Goal: Information Seeking & Learning: Learn about a topic

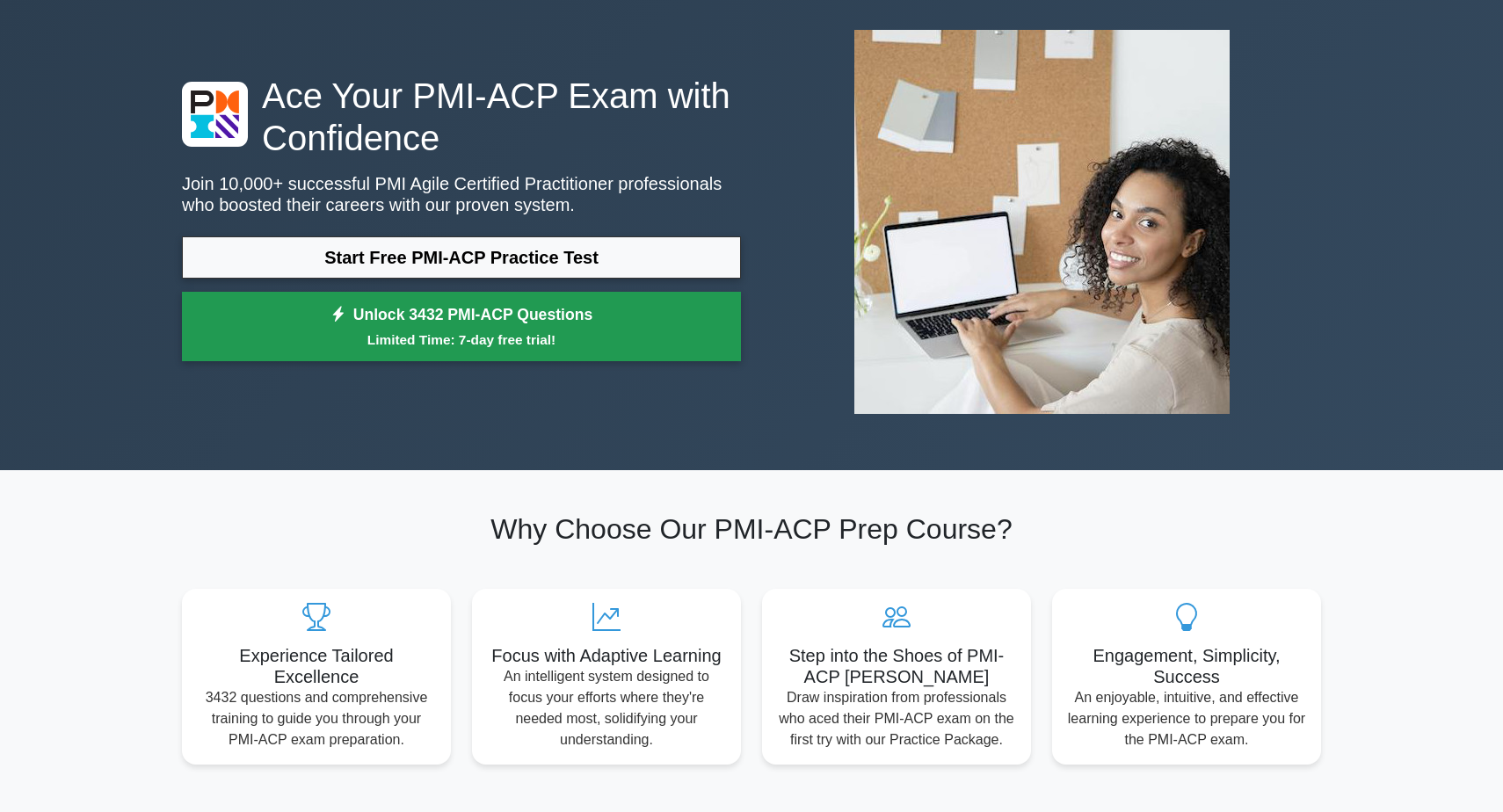
scroll to position [82, 0]
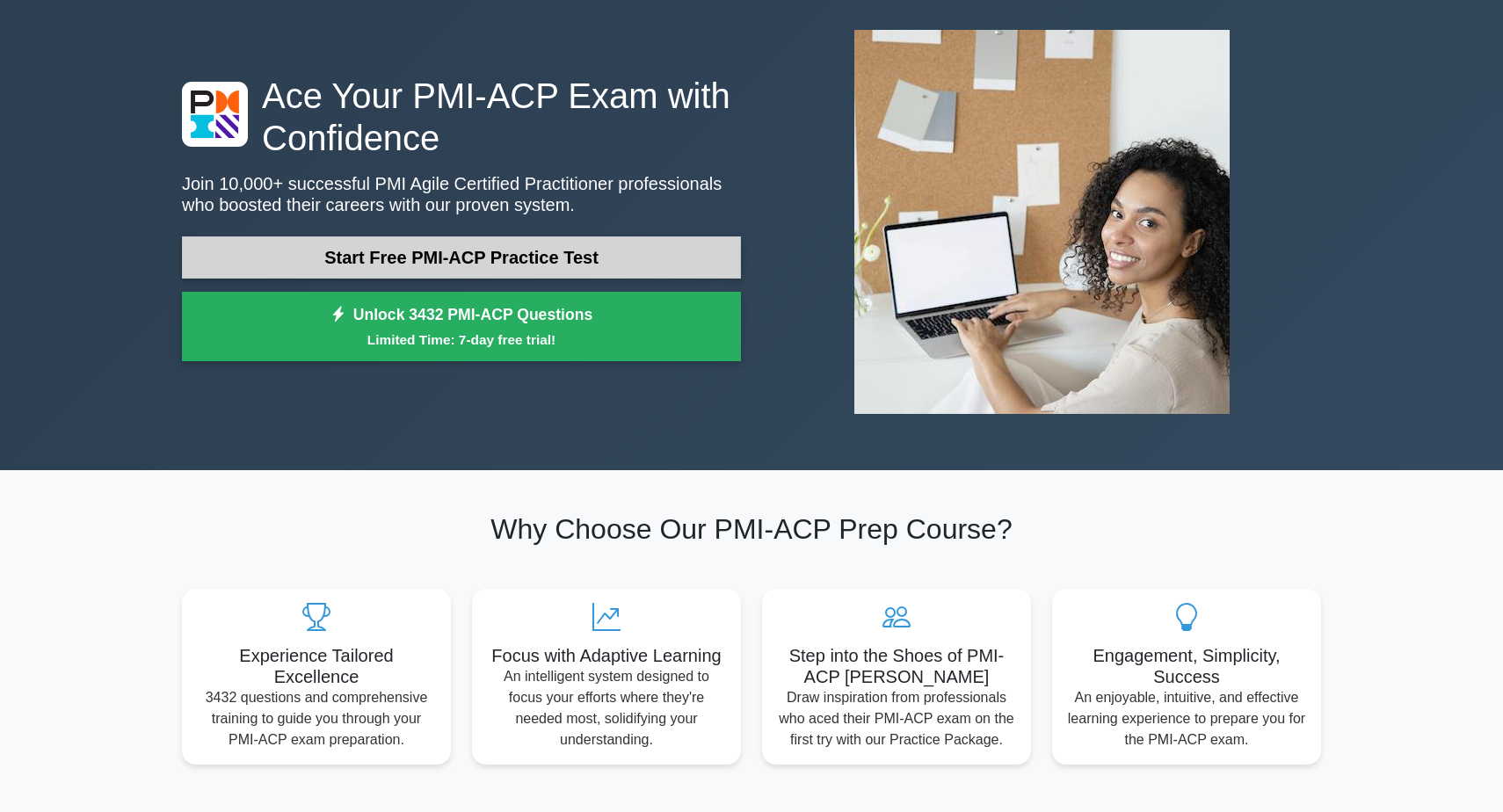
click at [589, 262] on link "Start Free PMI-ACP Practice Test" at bounding box center [461, 257] width 559 height 42
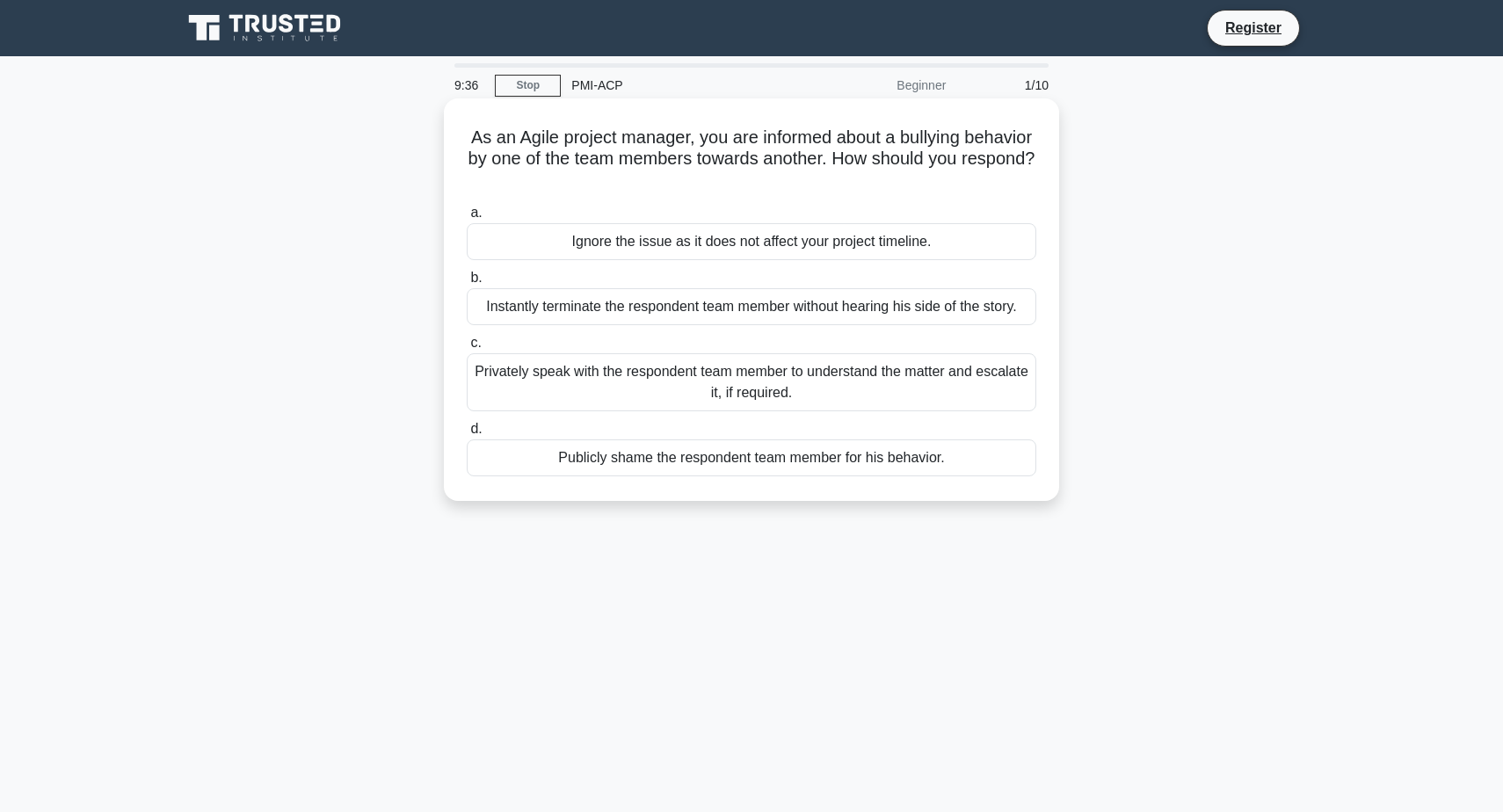
click at [831, 391] on div "Privately speak with the respondent team member to understand the matter and es…" at bounding box center [752, 382] width 569 height 58
click at [467, 349] on input "c. Privately speak with the respondent team member to understand the matter and…" at bounding box center [467, 343] width 0 height 12
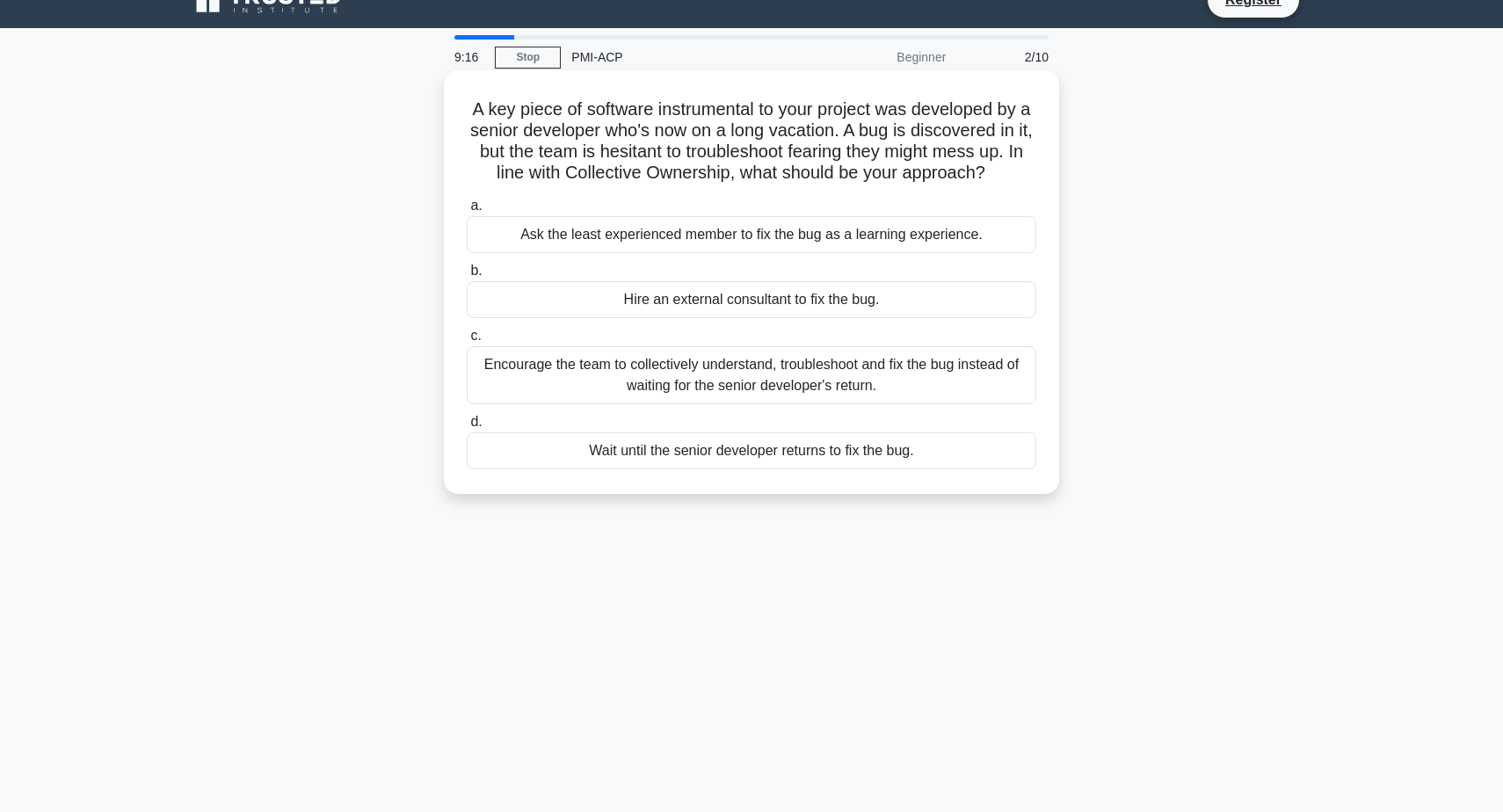
scroll to position [26, 0]
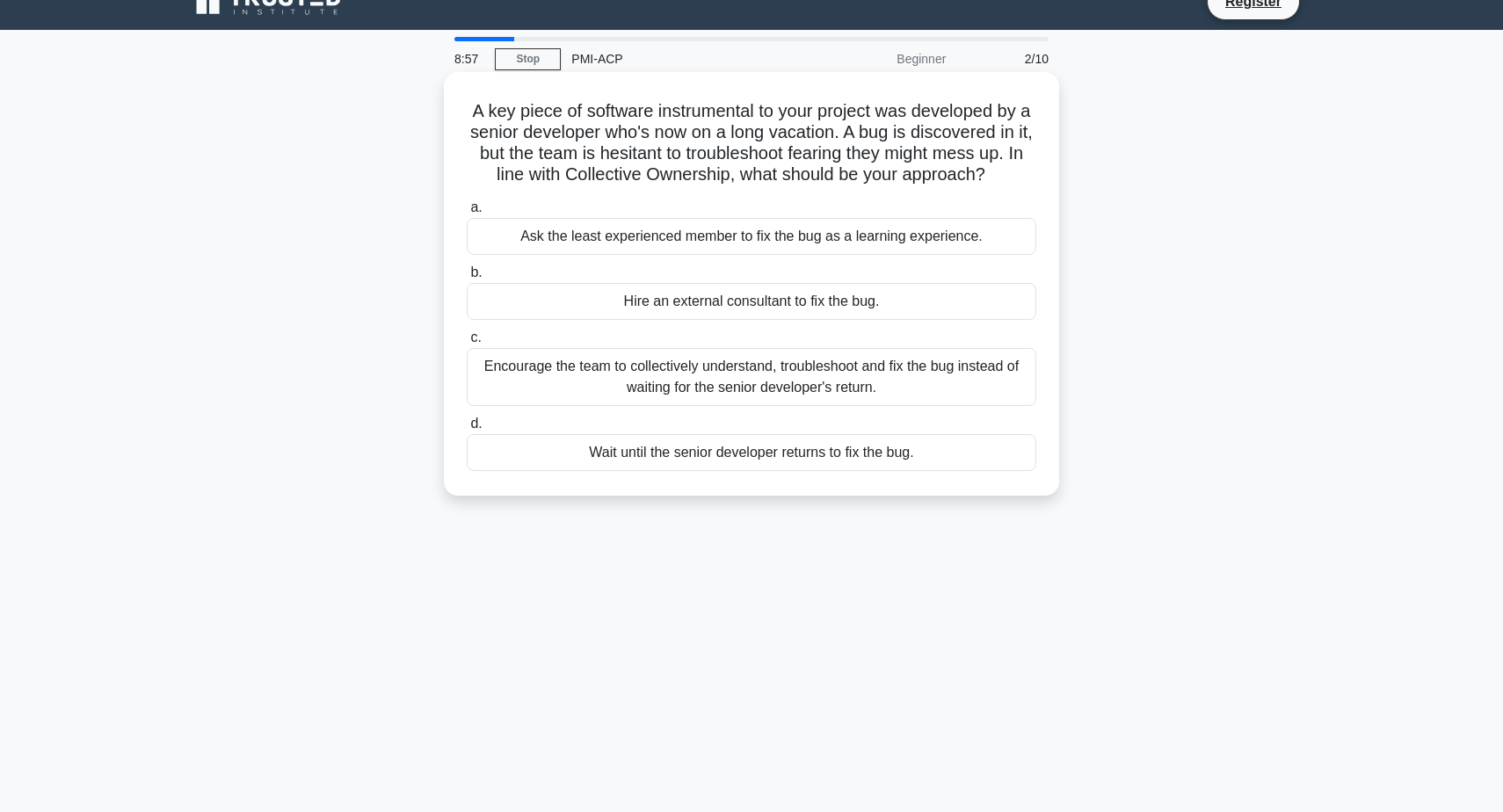
click at [934, 379] on div "Encourage the team to collectively understand, troubleshoot and fix the bug ins…" at bounding box center [752, 377] width 569 height 58
click at [467, 343] on input "c. Encourage the team to collectively understand, troubleshoot and fix the bug …" at bounding box center [467, 338] width 0 height 12
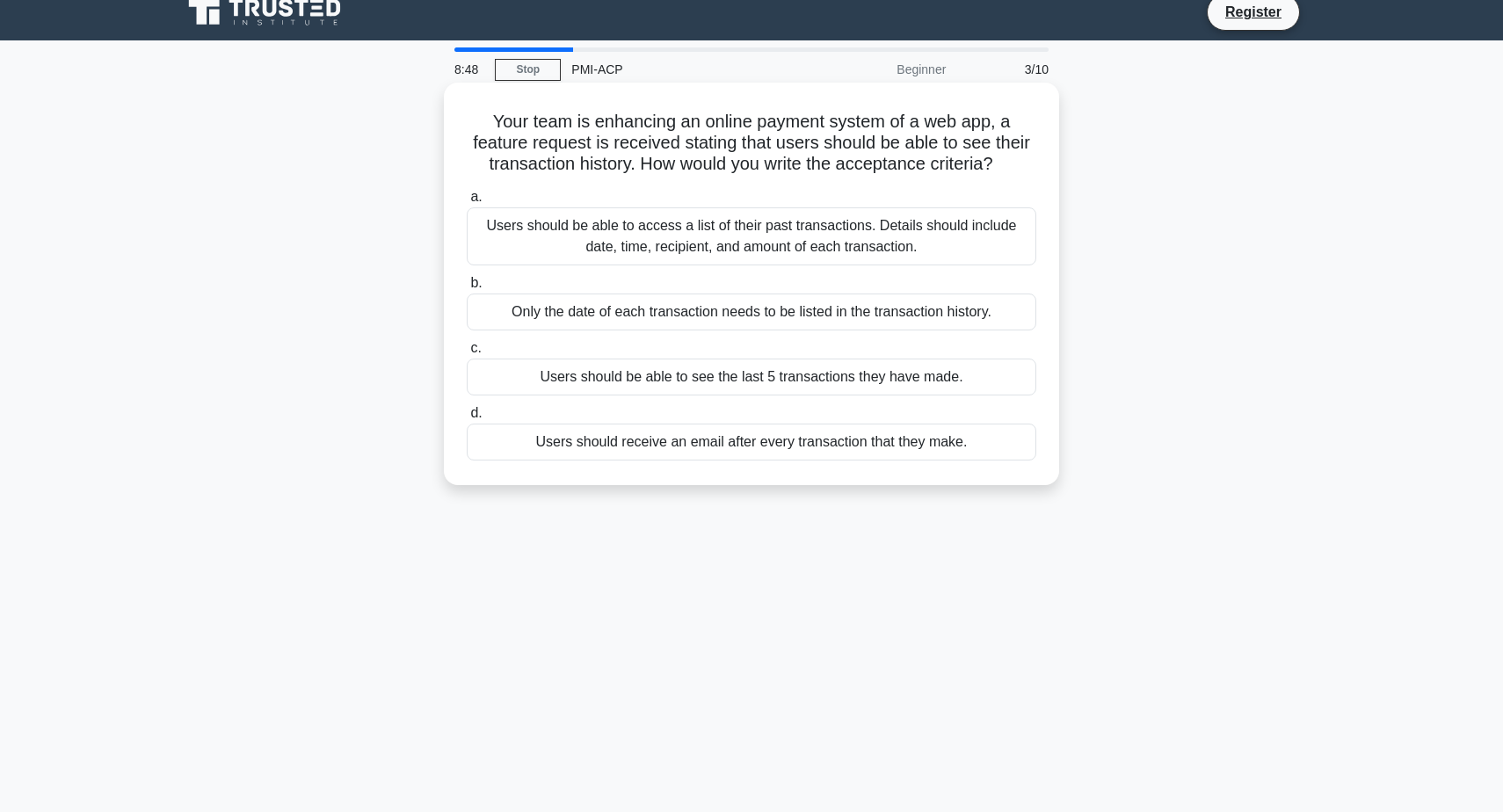
scroll to position [18, 0]
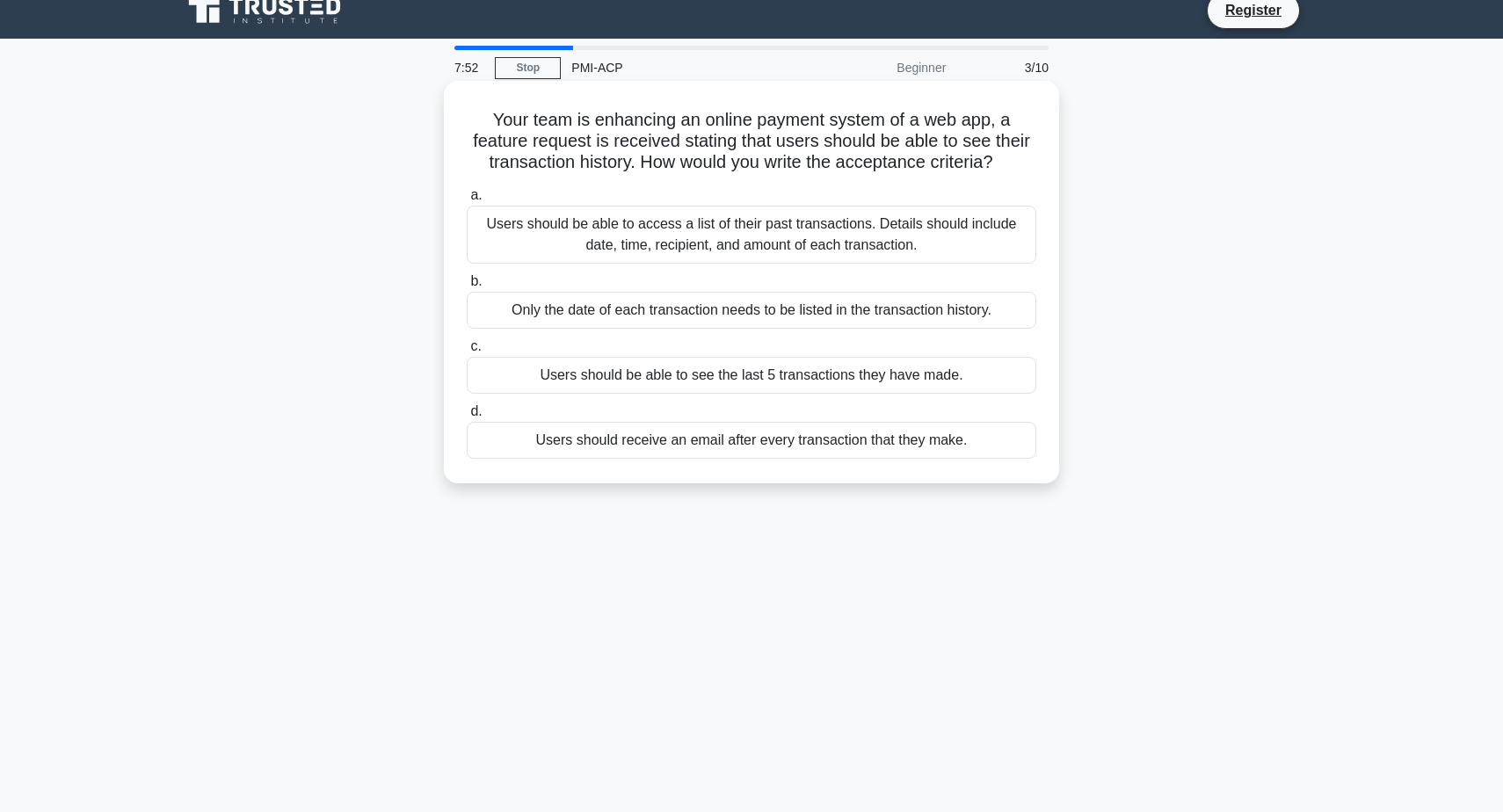
click at [962, 240] on div "Users should be able to access a list of their past transactions. Details shoul…" at bounding box center [752, 234] width 569 height 58
click at [467, 202] on input "a. Users should be able to access a list of their past transactions. Details sh…" at bounding box center [467, 196] width 0 height 12
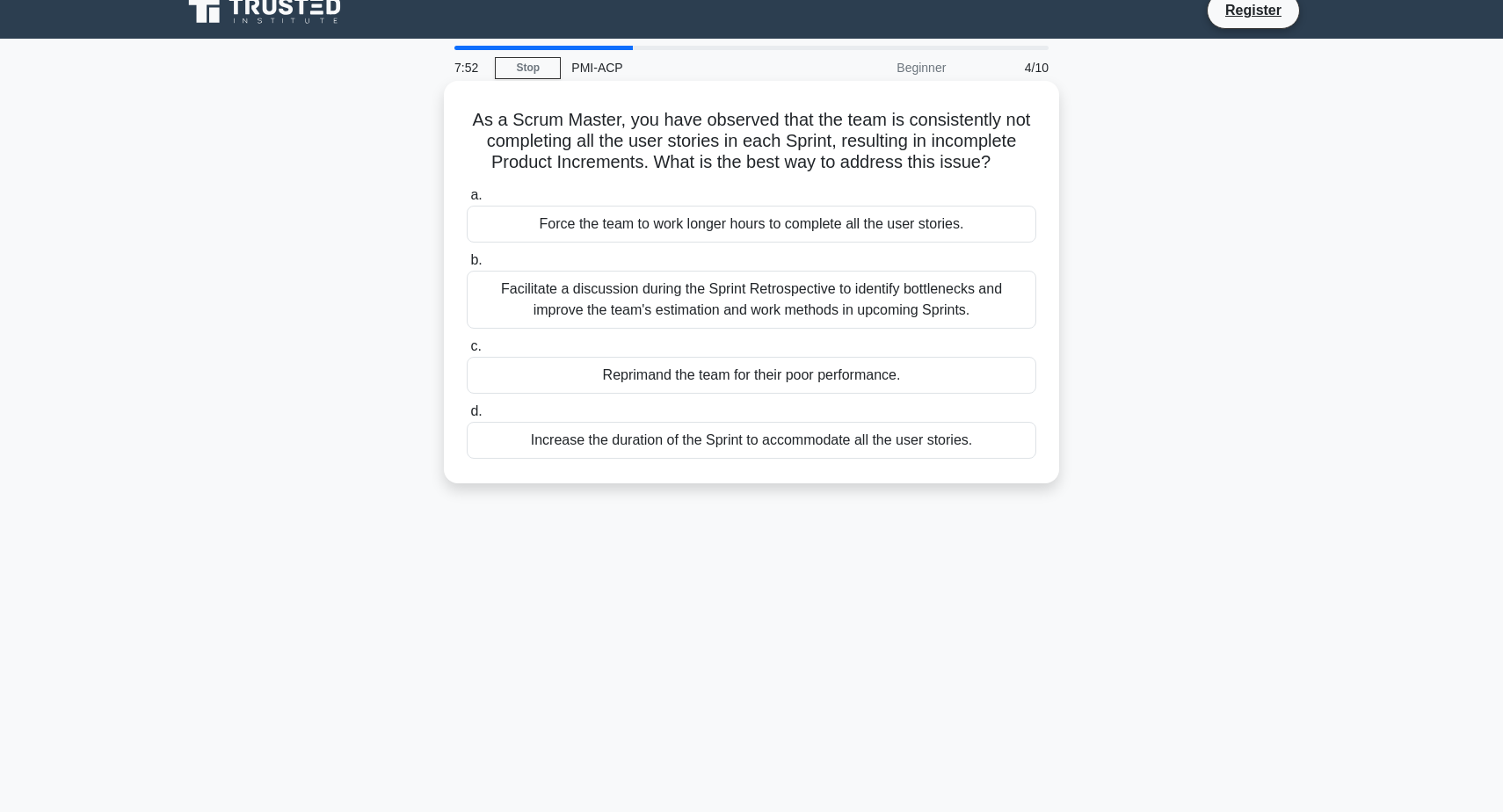
scroll to position [0, 0]
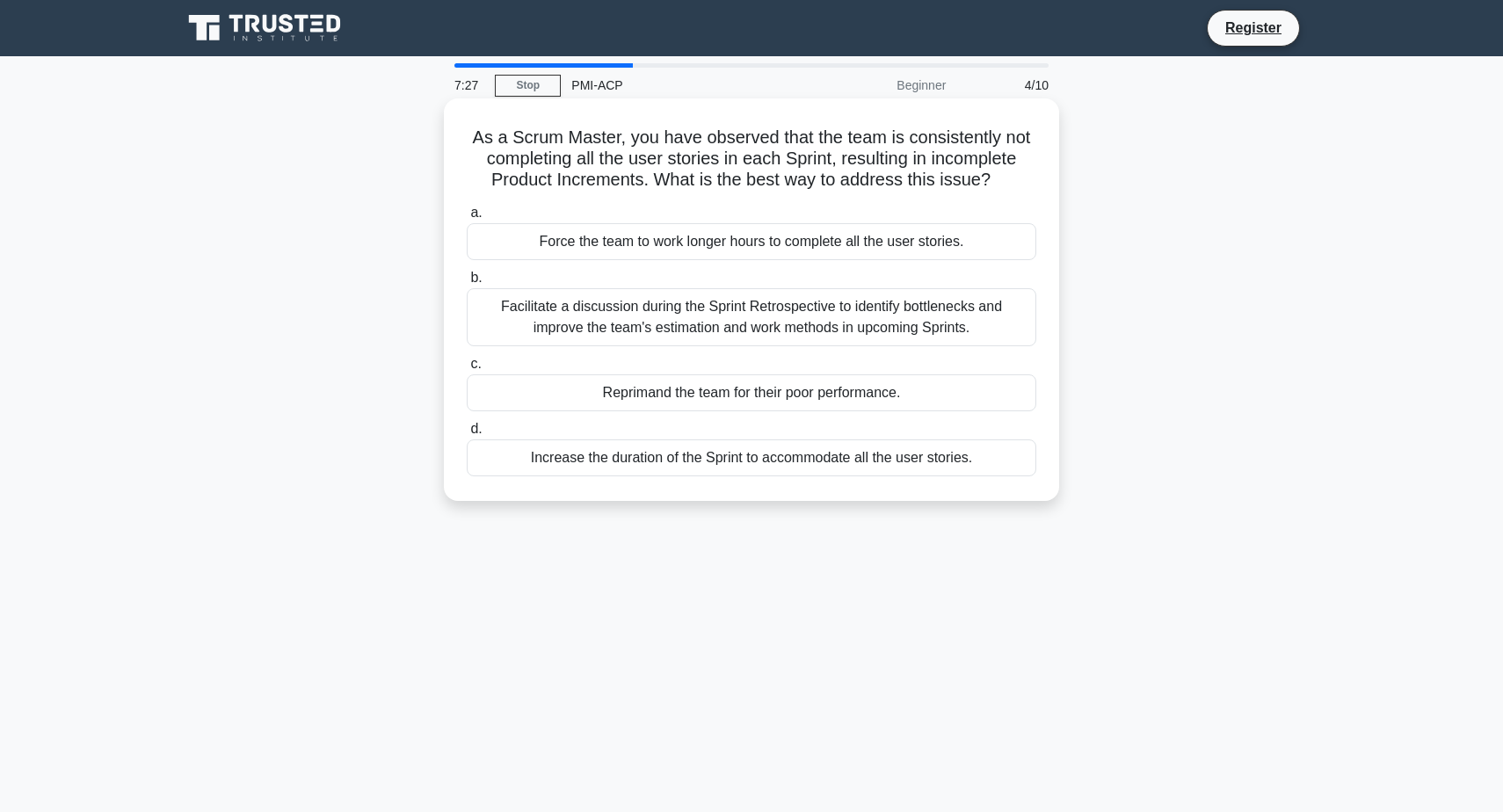
click at [905, 320] on div "Facilitate a discussion during the Sprint Retrospective to identify bottlenecks…" at bounding box center [752, 317] width 569 height 58
click at [467, 284] on input "b. Facilitate a discussion during the Sprint Retrospective to identify bottlene…" at bounding box center [467, 279] width 0 height 12
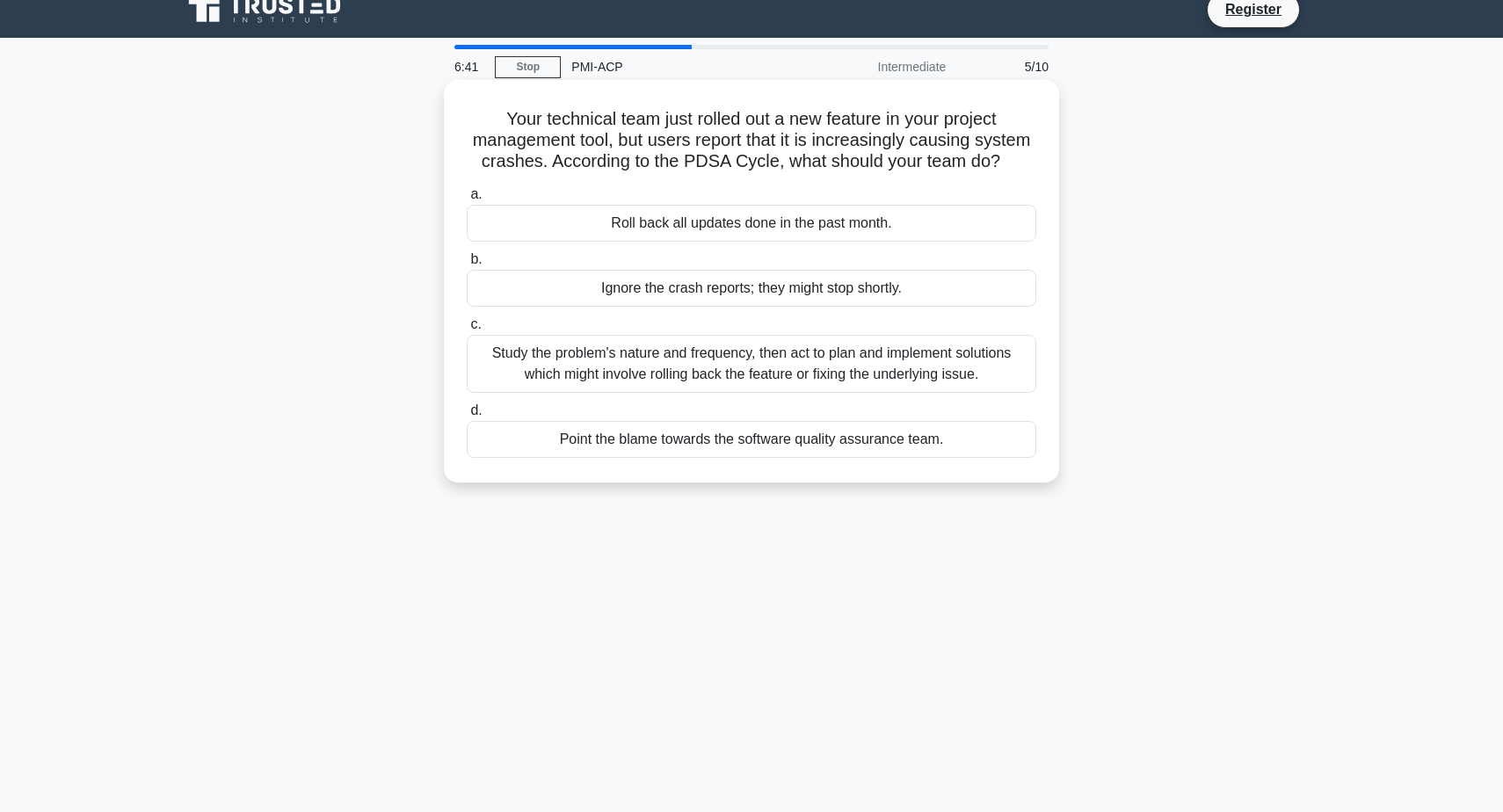
scroll to position [23, 0]
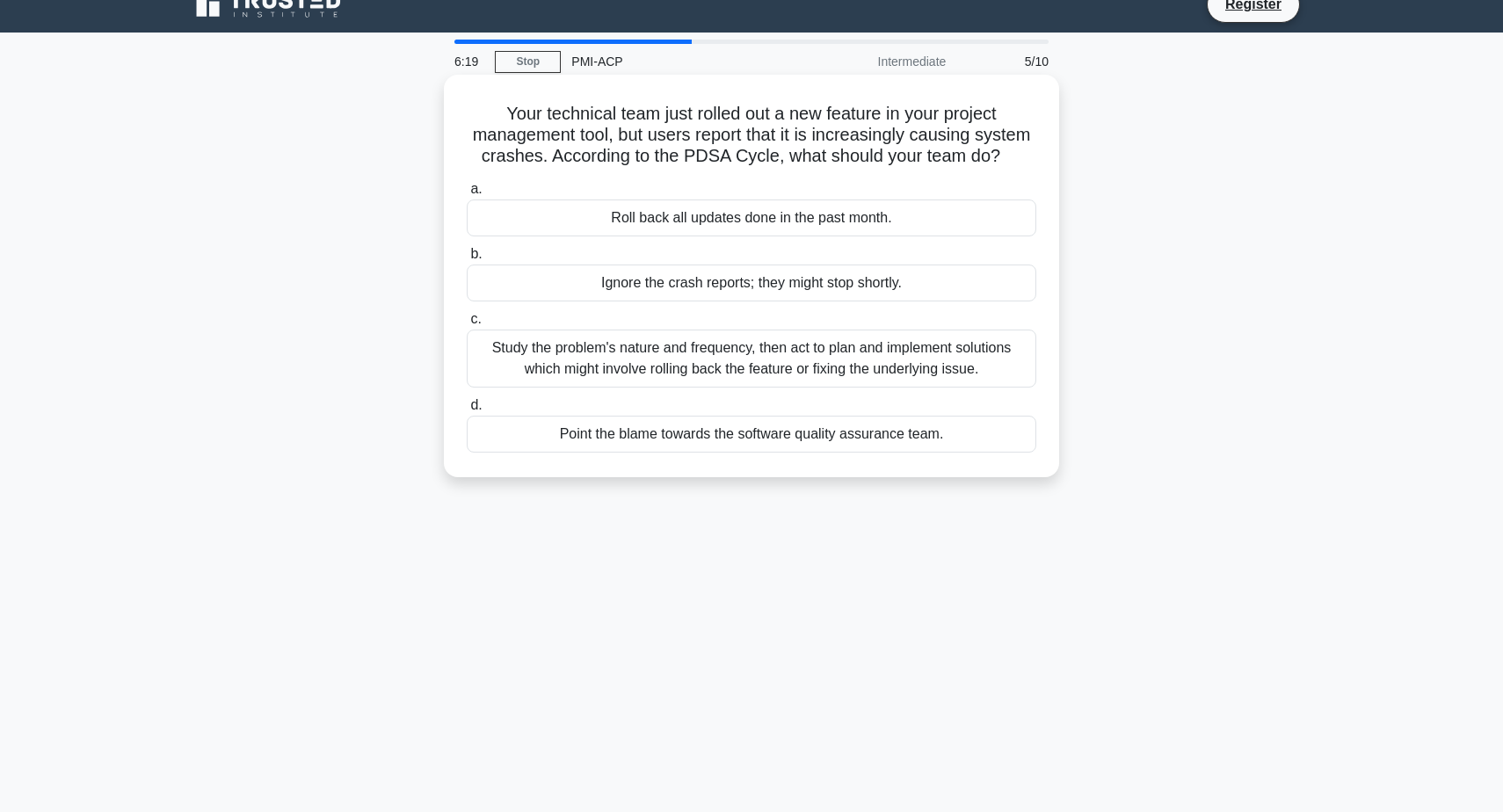
click at [770, 354] on div "Study the problem's nature and frequency, then act to plan and implement soluti…" at bounding box center [752, 358] width 569 height 58
click at [467, 325] on input "c. Study the problem's nature and frequency, then act to plan and implement sol…" at bounding box center [467, 320] width 0 height 12
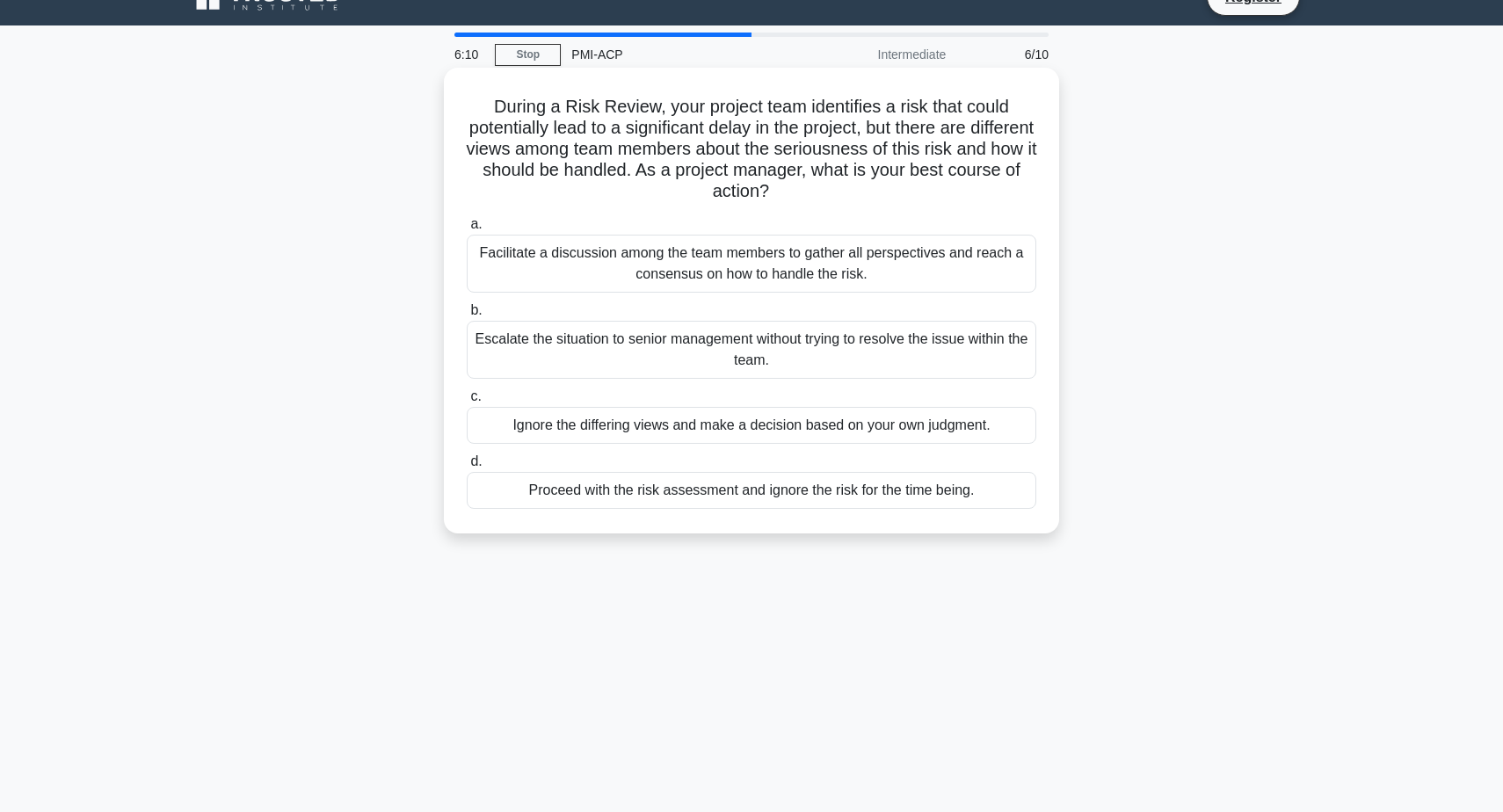
scroll to position [0, 0]
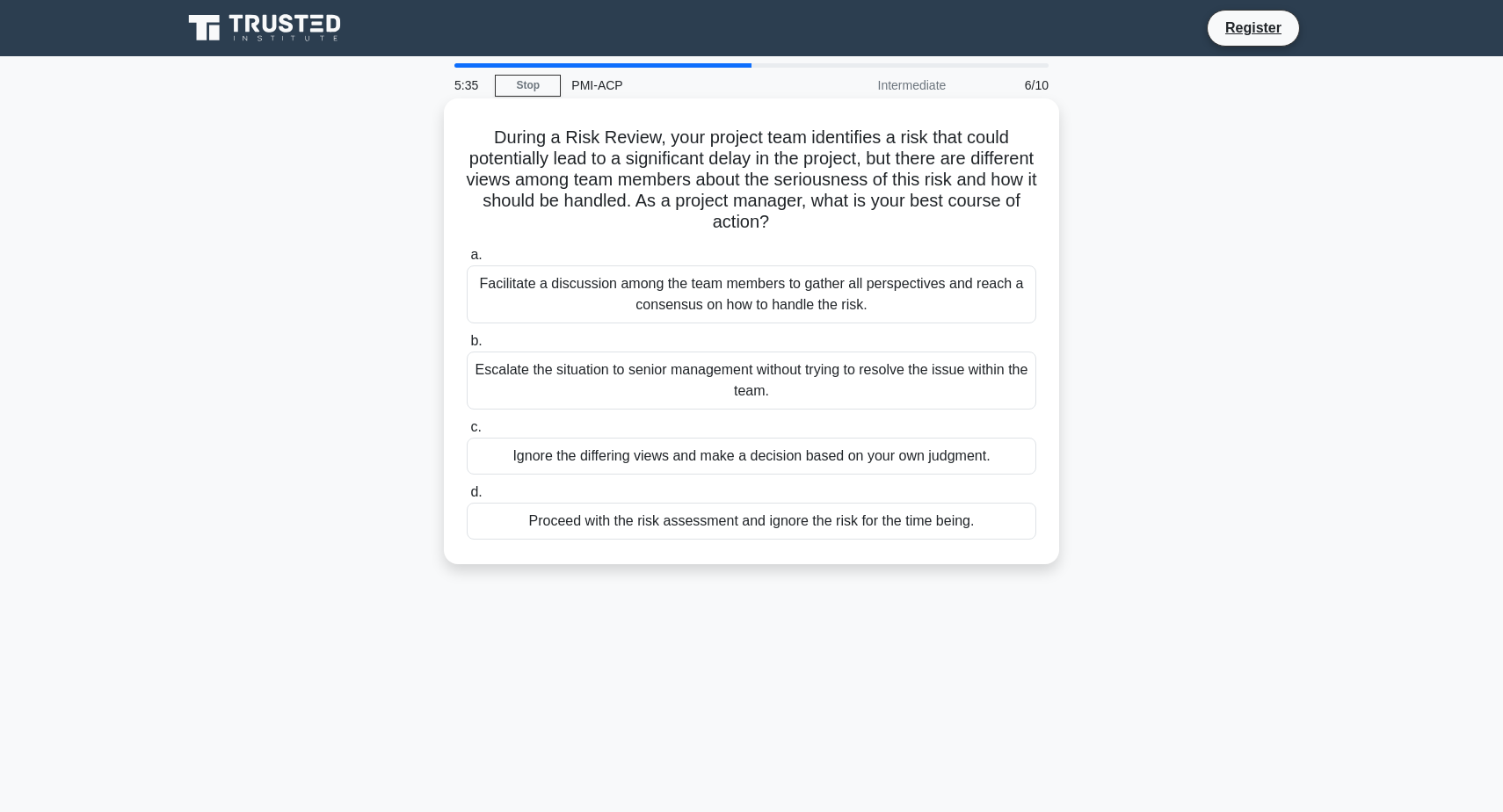
click at [834, 293] on div "Facilitate a discussion among the team members to gather all perspectives and r…" at bounding box center [752, 293] width 569 height 58
click at [467, 261] on input "a. Facilitate a discussion among the team members to gather all perspectives an…" at bounding box center [467, 255] width 0 height 12
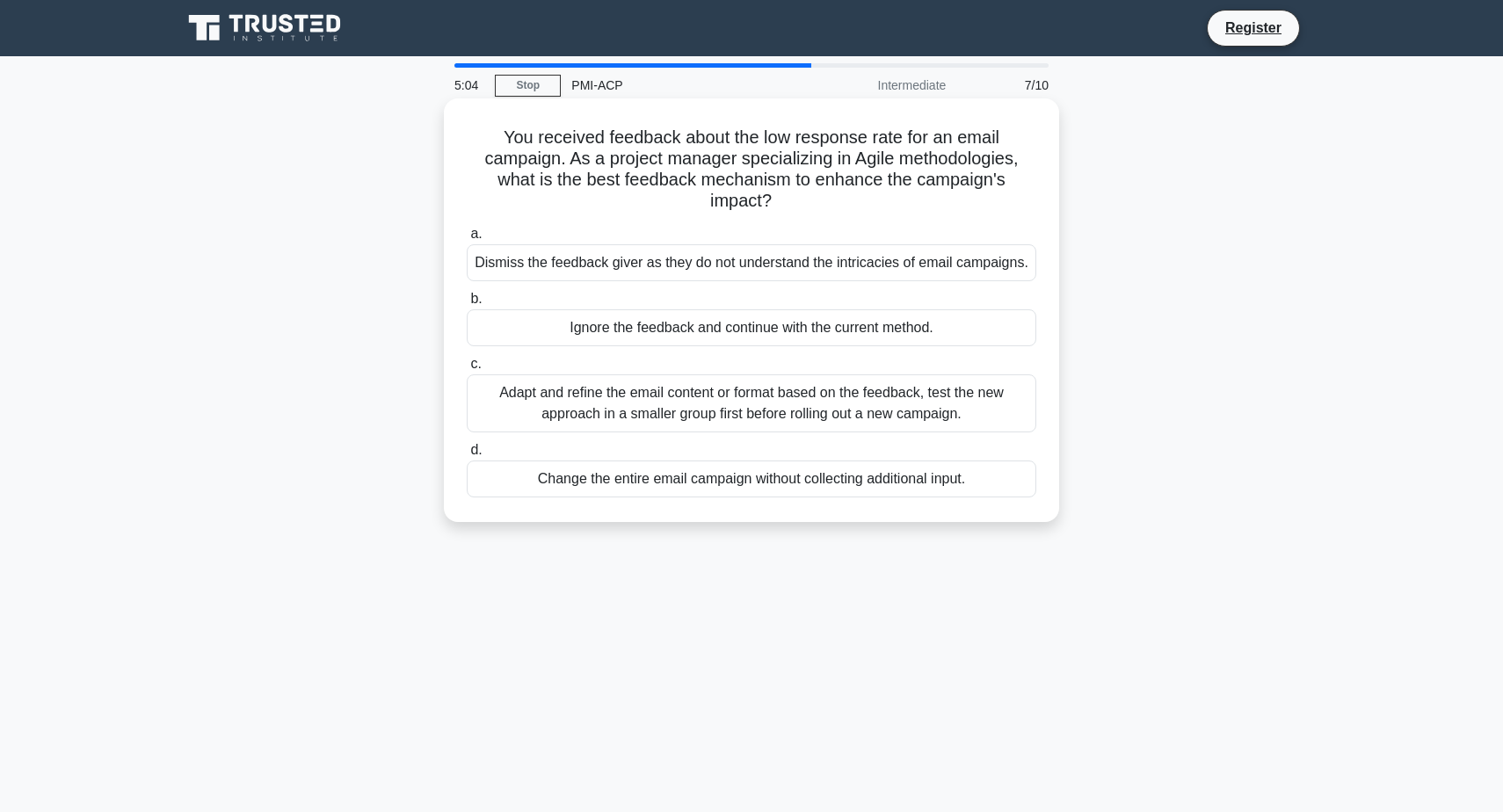
click at [934, 407] on div "Adapt and refine the email content or format based on the feedback, test the ne…" at bounding box center [752, 403] width 569 height 58
click at [467, 370] on input "c. Adapt and refine the email content or format based on the feedback, test the…" at bounding box center [467, 365] width 0 height 12
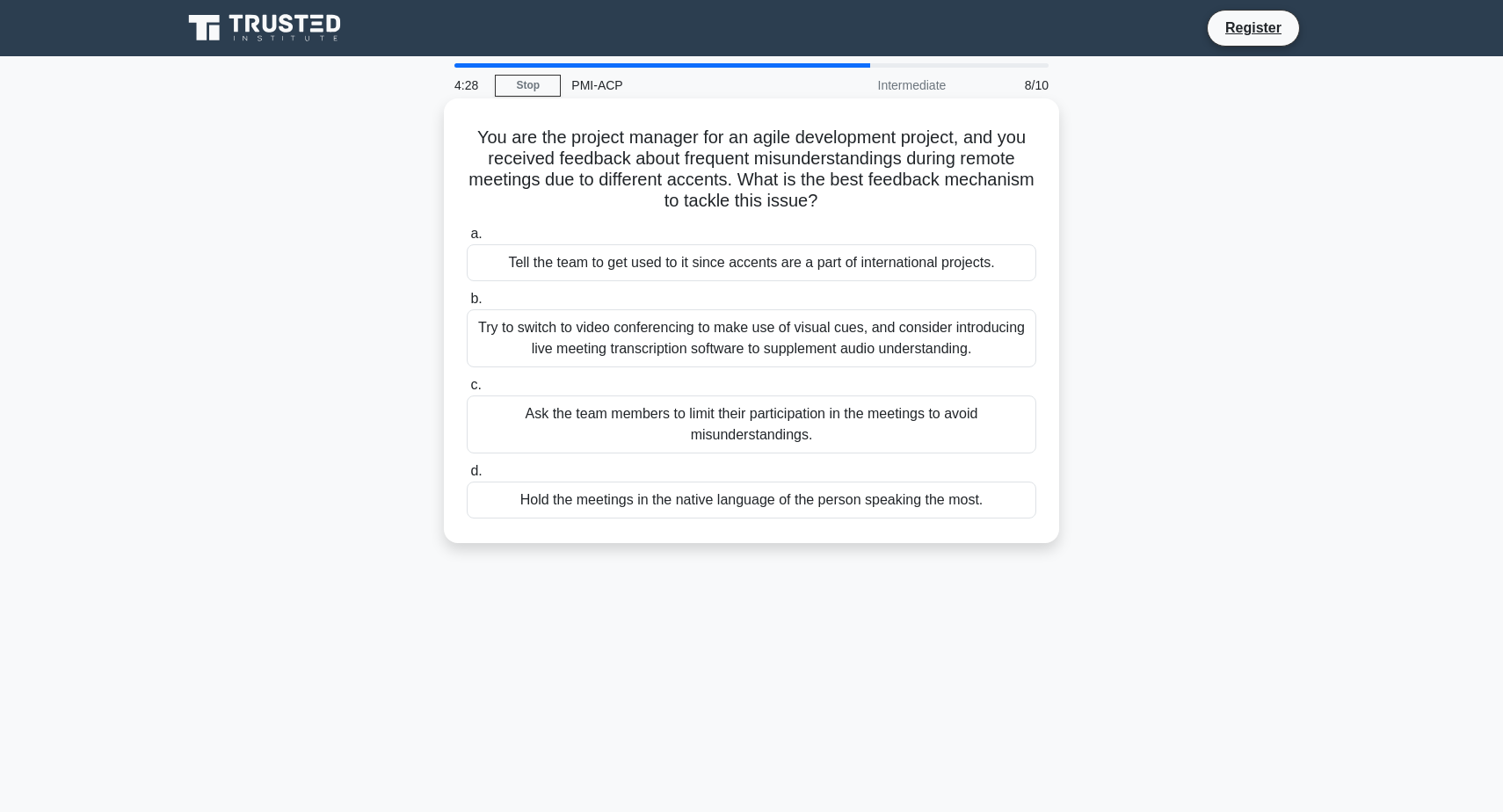
click at [901, 354] on div "Try to switch to video conferencing to make use of visual cues, and consider in…" at bounding box center [752, 338] width 569 height 58
click at [467, 305] on input "b. Try to switch to video conferencing to make use of visual cues, and consider…" at bounding box center [467, 299] width 0 height 12
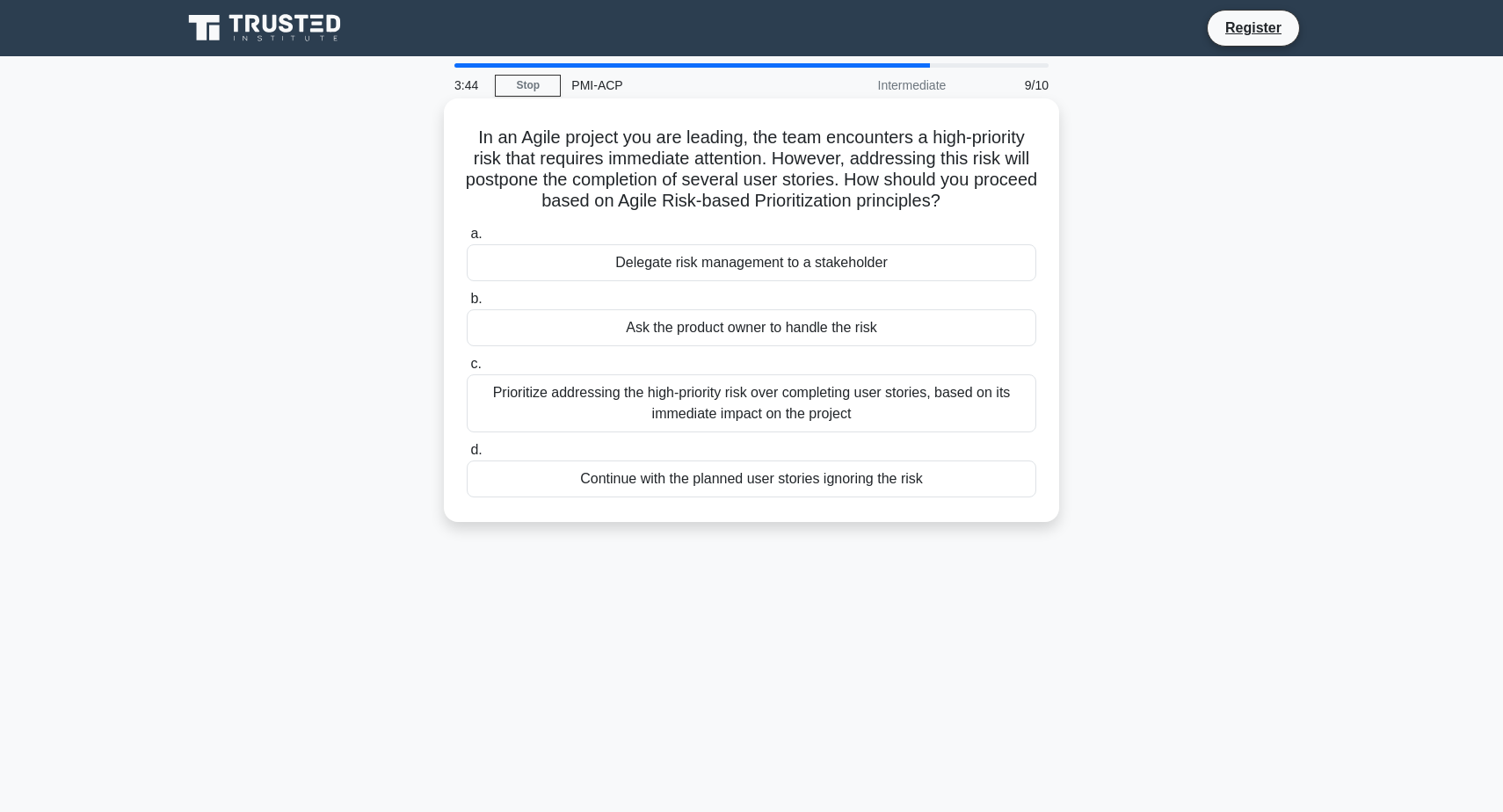
click at [855, 405] on div "Prioritize addressing the high-priority risk over completing user stories, base…" at bounding box center [752, 403] width 569 height 58
click at [467, 370] on input "c. Prioritize addressing the high-priority risk over completing user stories, b…" at bounding box center [467, 365] width 0 height 12
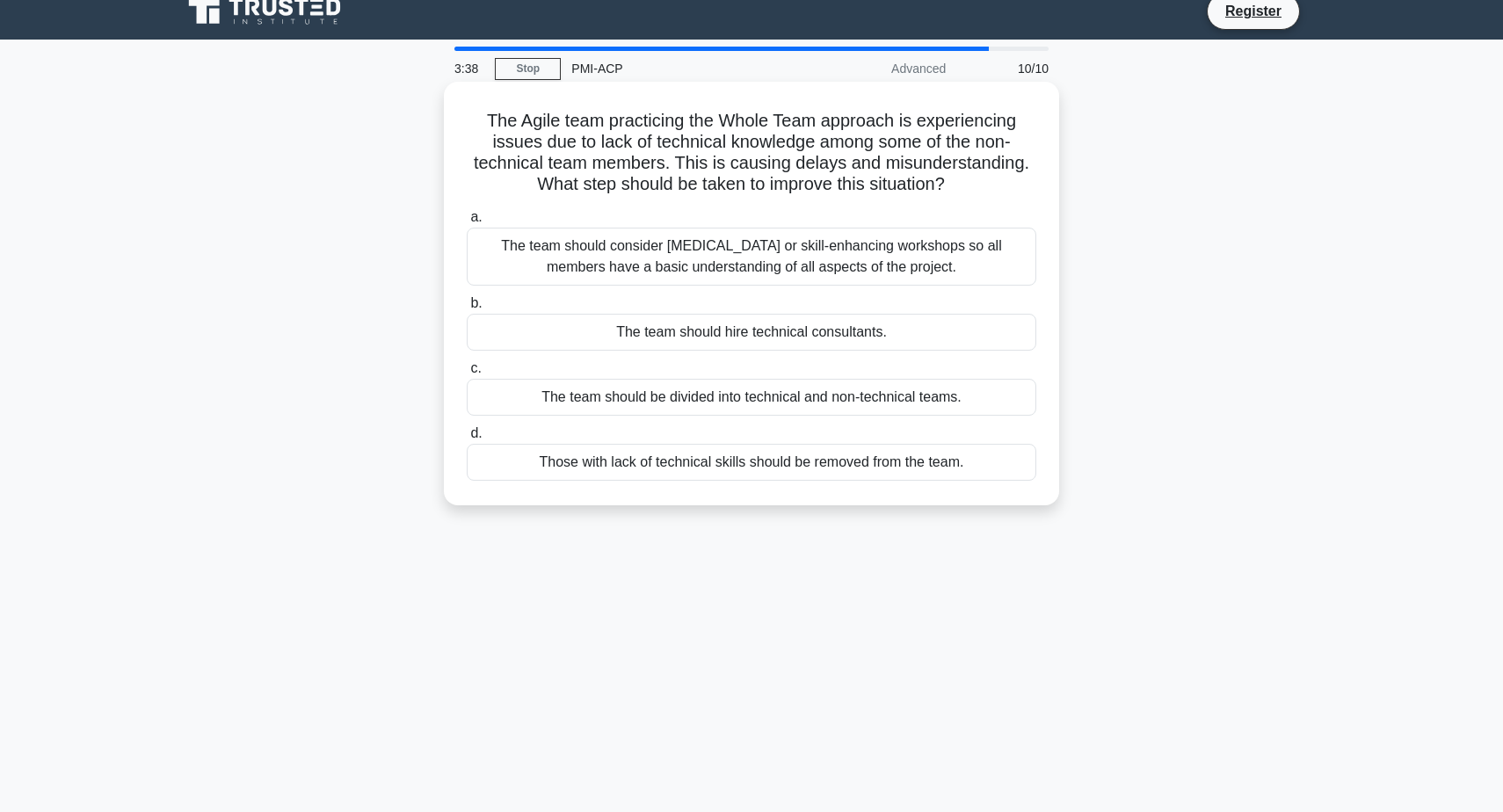
scroll to position [15, 0]
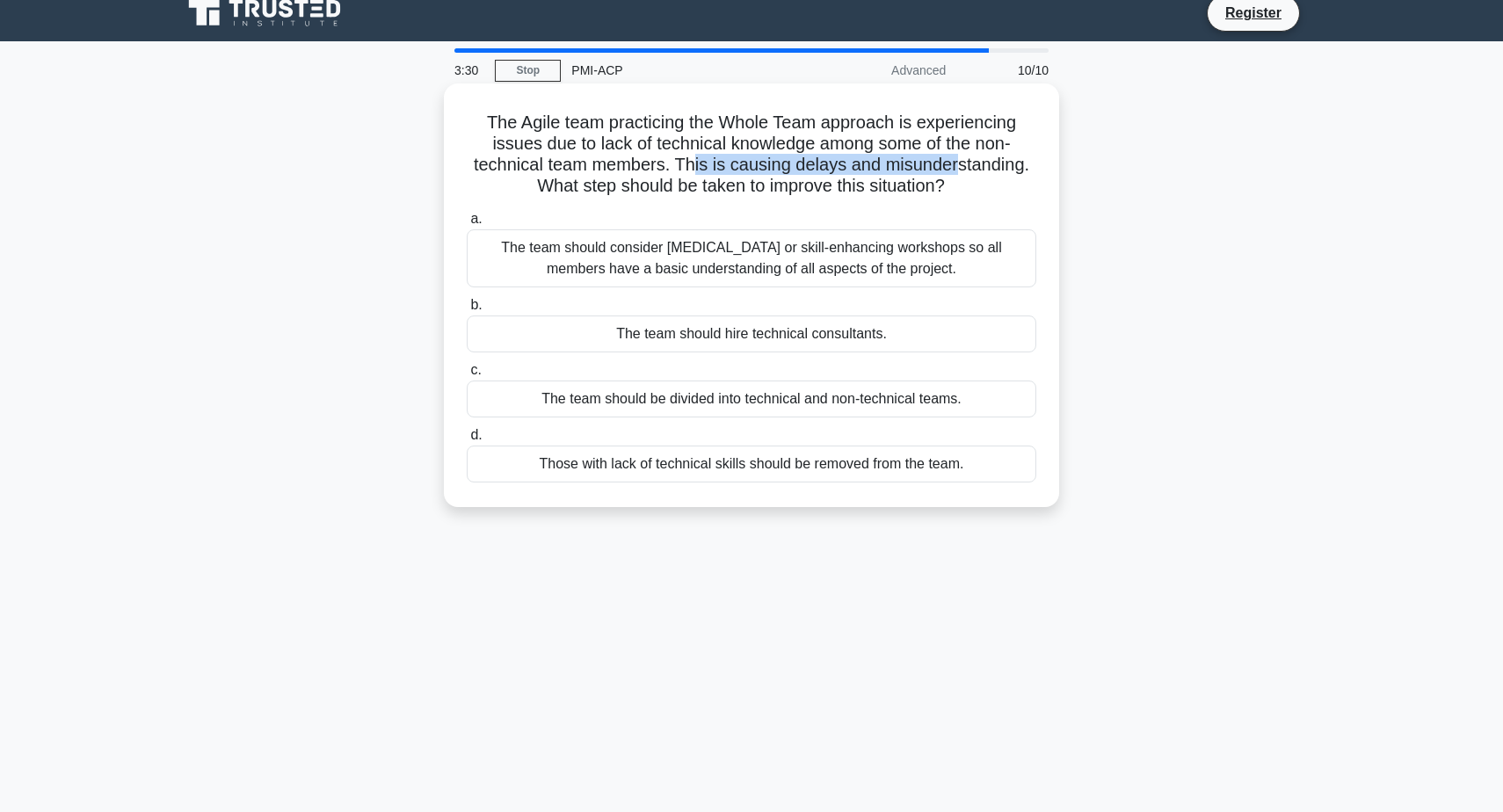
drag, startPoint x: 695, startPoint y: 167, endPoint x: 956, endPoint y: 169, distance: 261.0
click at [955, 168] on h5 "The Agile team practicing the Whole Team approach is experiencing issues due to…" at bounding box center [752, 155] width 573 height 86
click at [956, 169] on h5 "The Agile team practicing the Whole Team approach is experiencing issues due to…" at bounding box center [752, 155] width 573 height 86
click at [660, 159] on h5 "The Agile team practicing the Whole Team approach is experiencing issues due to…" at bounding box center [752, 155] width 573 height 86
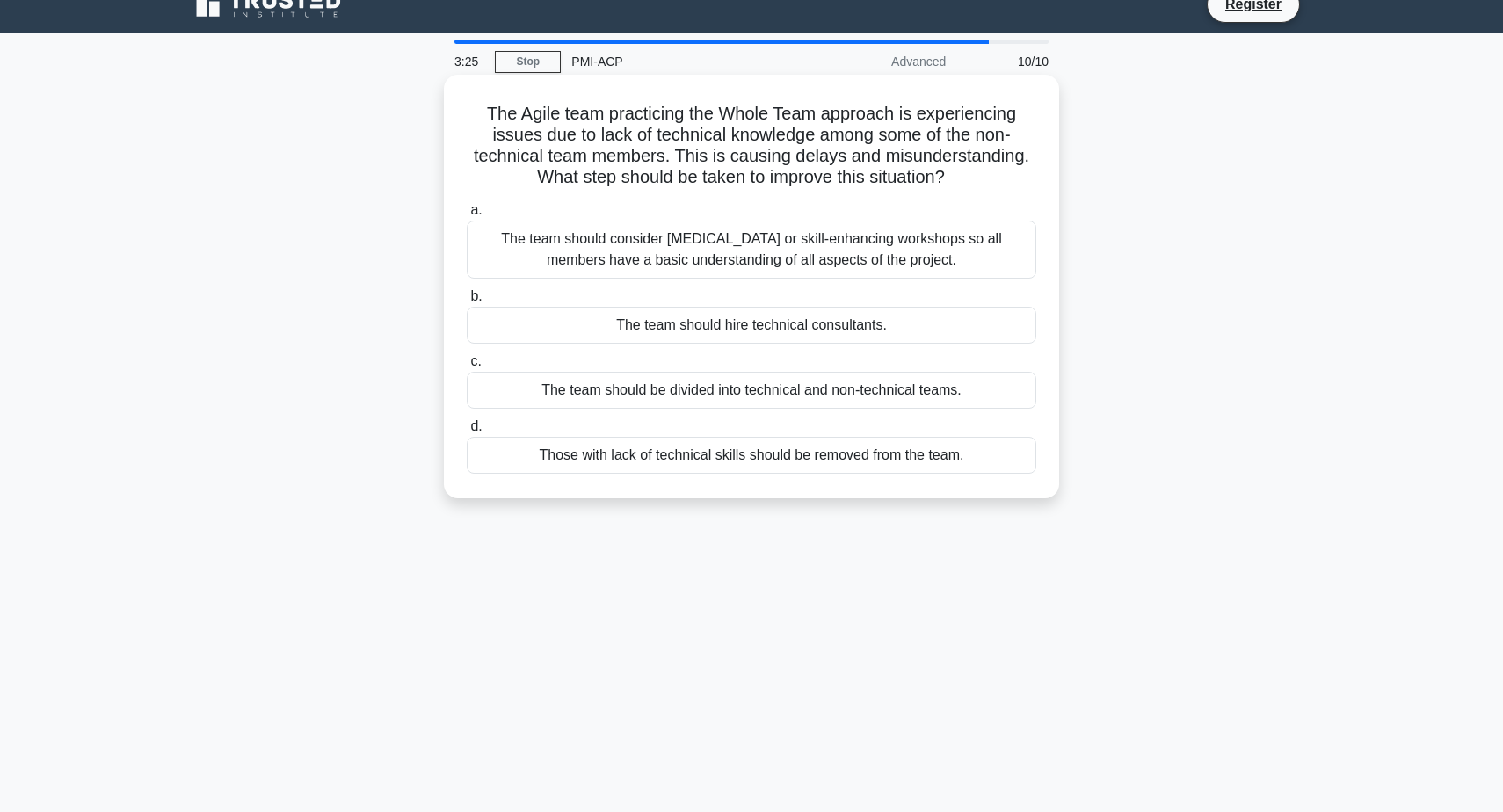
scroll to position [23, 0]
click at [836, 136] on h5 "The Agile team practicing the Whole Team approach is experiencing issues due to…" at bounding box center [752, 147] width 573 height 86
click at [739, 121] on h5 "The Agile team practicing the Whole Team approach is experiencing issues due to…" at bounding box center [752, 147] width 573 height 86
click at [881, 109] on h5 "The Agile team practicing the Whole Team approach is experiencing issues due to…" at bounding box center [752, 147] width 573 height 86
drag, startPoint x: 732, startPoint y: 116, endPoint x: 840, endPoint y: 116, distance: 108.0
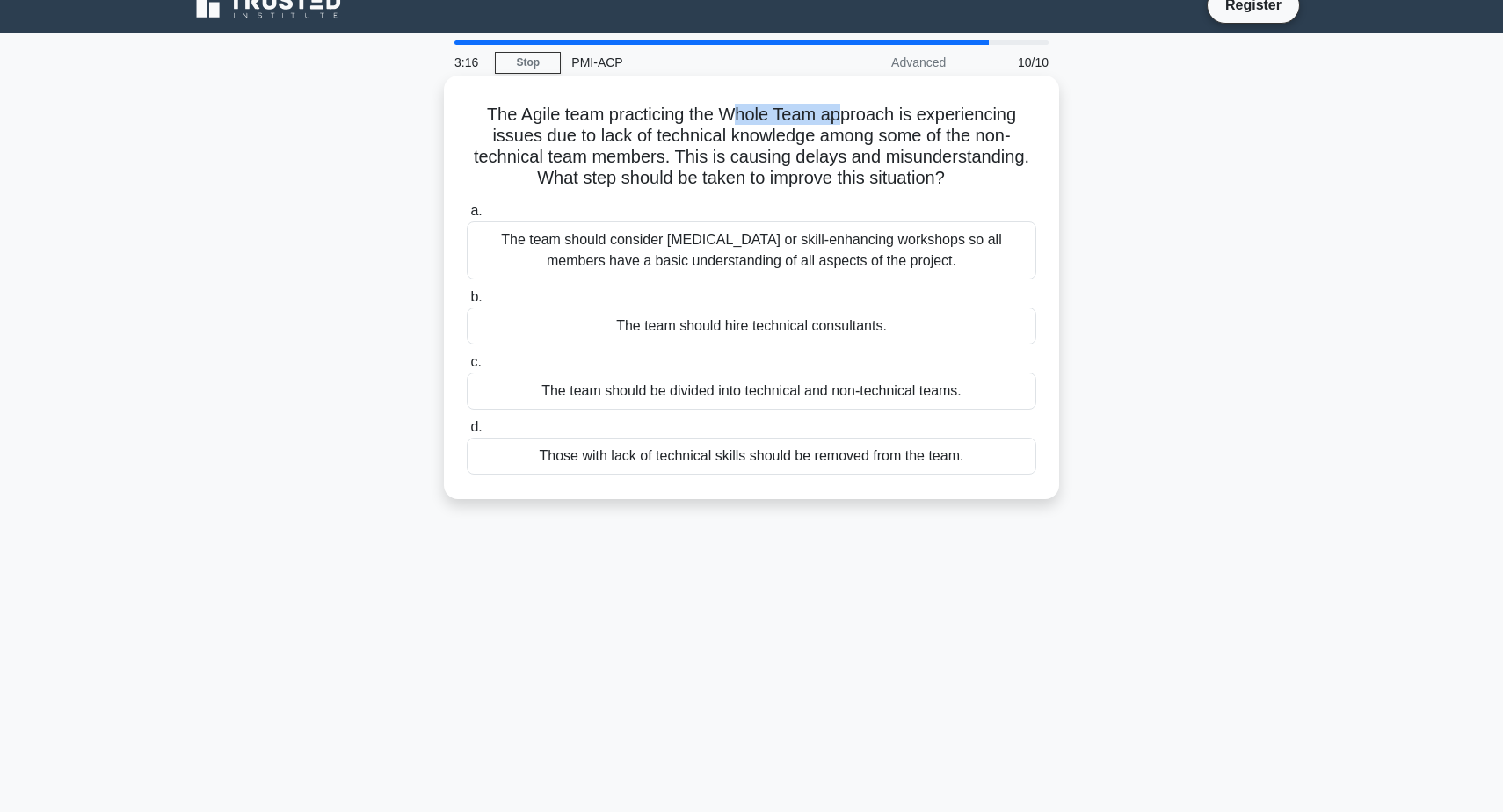
click at [840, 116] on h5 "The Agile team practicing the Whole Team approach is experiencing issues due to…" at bounding box center [752, 147] width 573 height 86
click at [817, 116] on h5 "The Agile team practicing the Whole Team approach is experiencing issues due to…" at bounding box center [752, 147] width 573 height 86
click at [840, 113] on h5 "The Agile team practicing the Whole Team approach is experiencing issues due to…" at bounding box center [752, 147] width 573 height 86
click at [913, 136] on h5 "The Agile team practicing the Whole Team approach is experiencing issues due to…" at bounding box center [752, 147] width 573 height 86
click at [617, 158] on h5 "The Agile team practicing the Whole Team approach is experiencing issues due to…" at bounding box center [752, 147] width 573 height 86
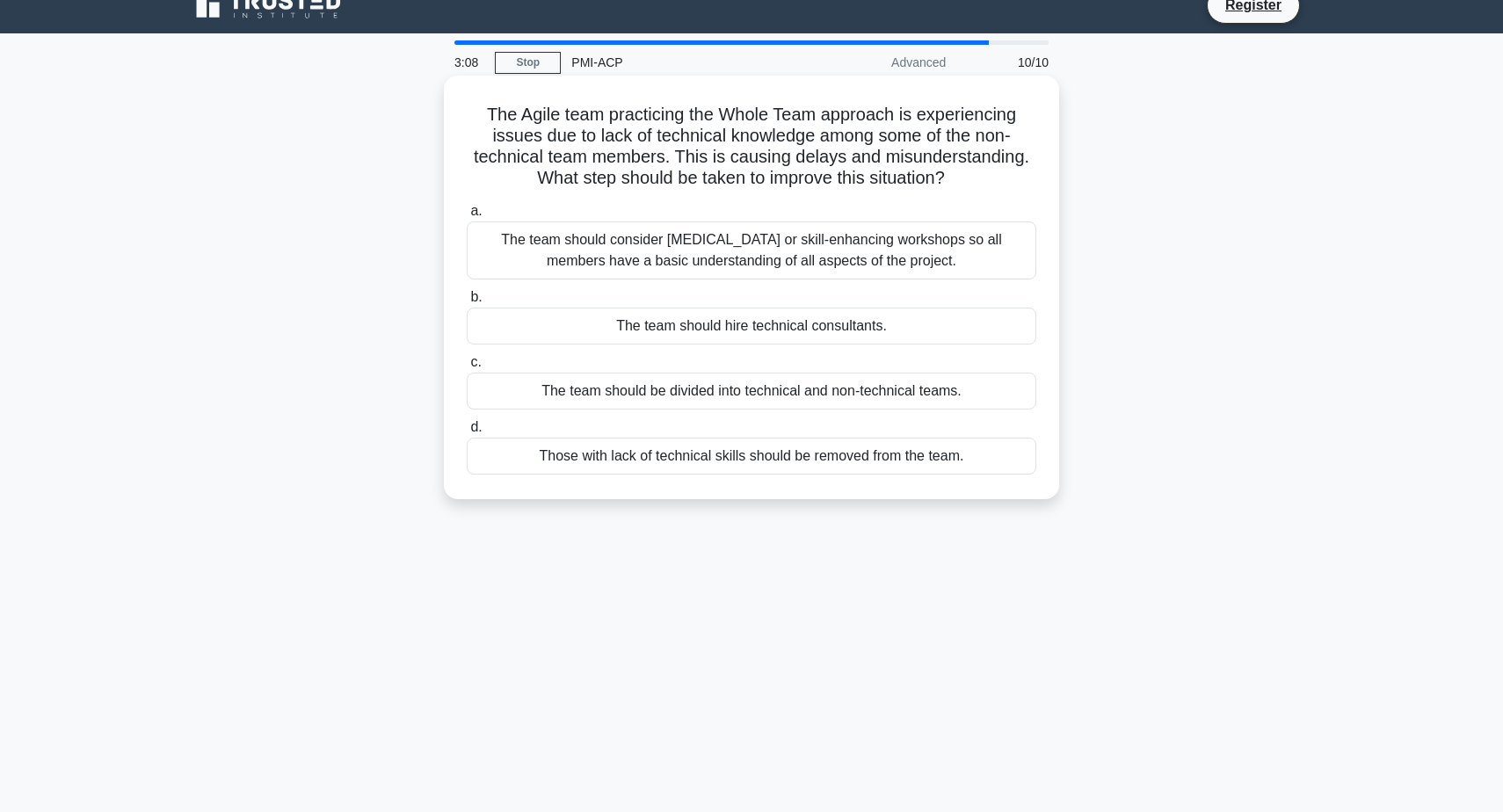
click at [668, 157] on h5 "The Agile team practicing the Whole Team approach is experiencing issues due to…" at bounding box center [752, 147] width 573 height 86
click at [660, 177] on h5 "The Agile team practicing the Whole Team approach is experiencing issues due to…" at bounding box center [752, 147] width 573 height 86
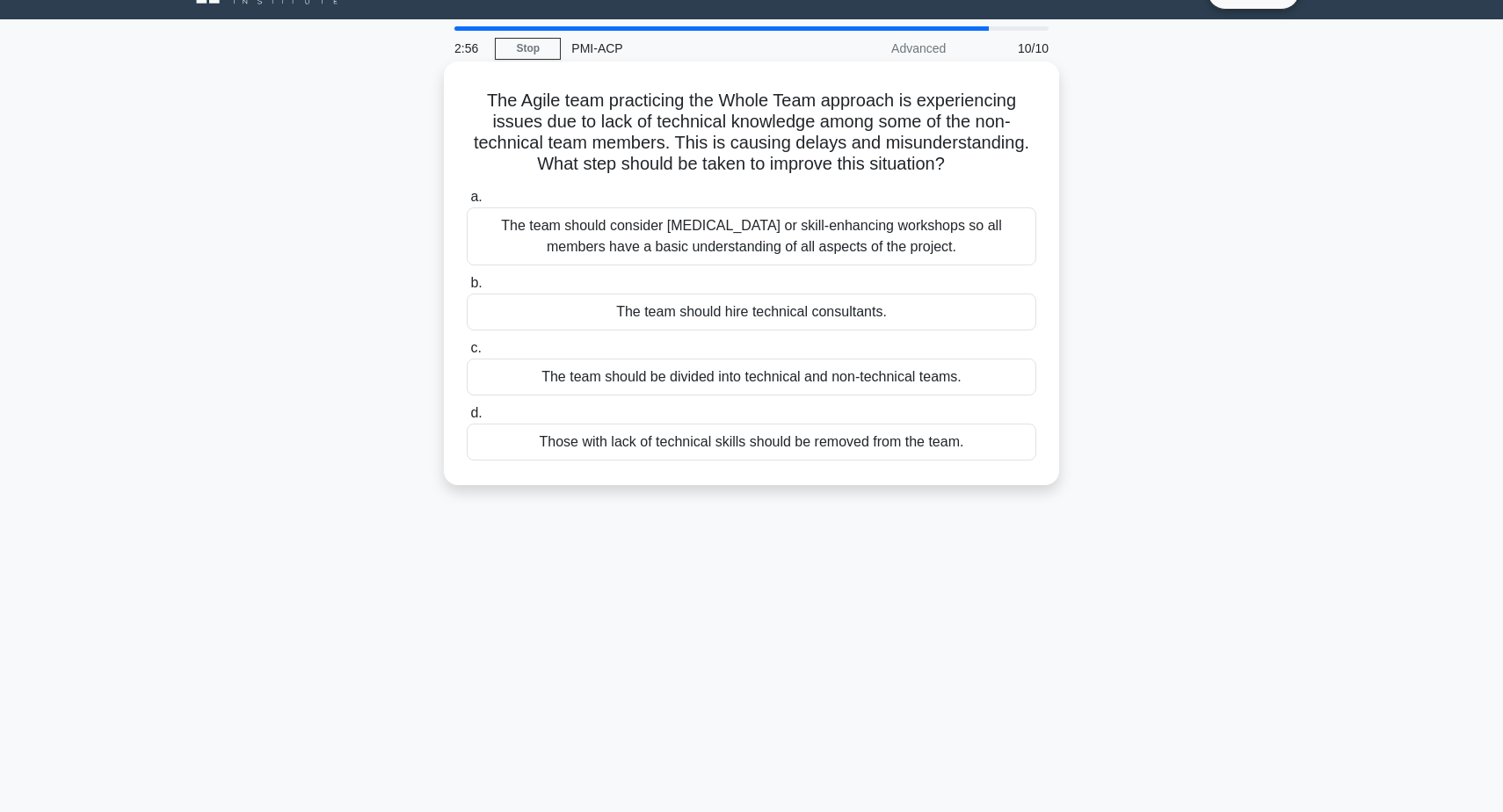
scroll to position [40, 0]
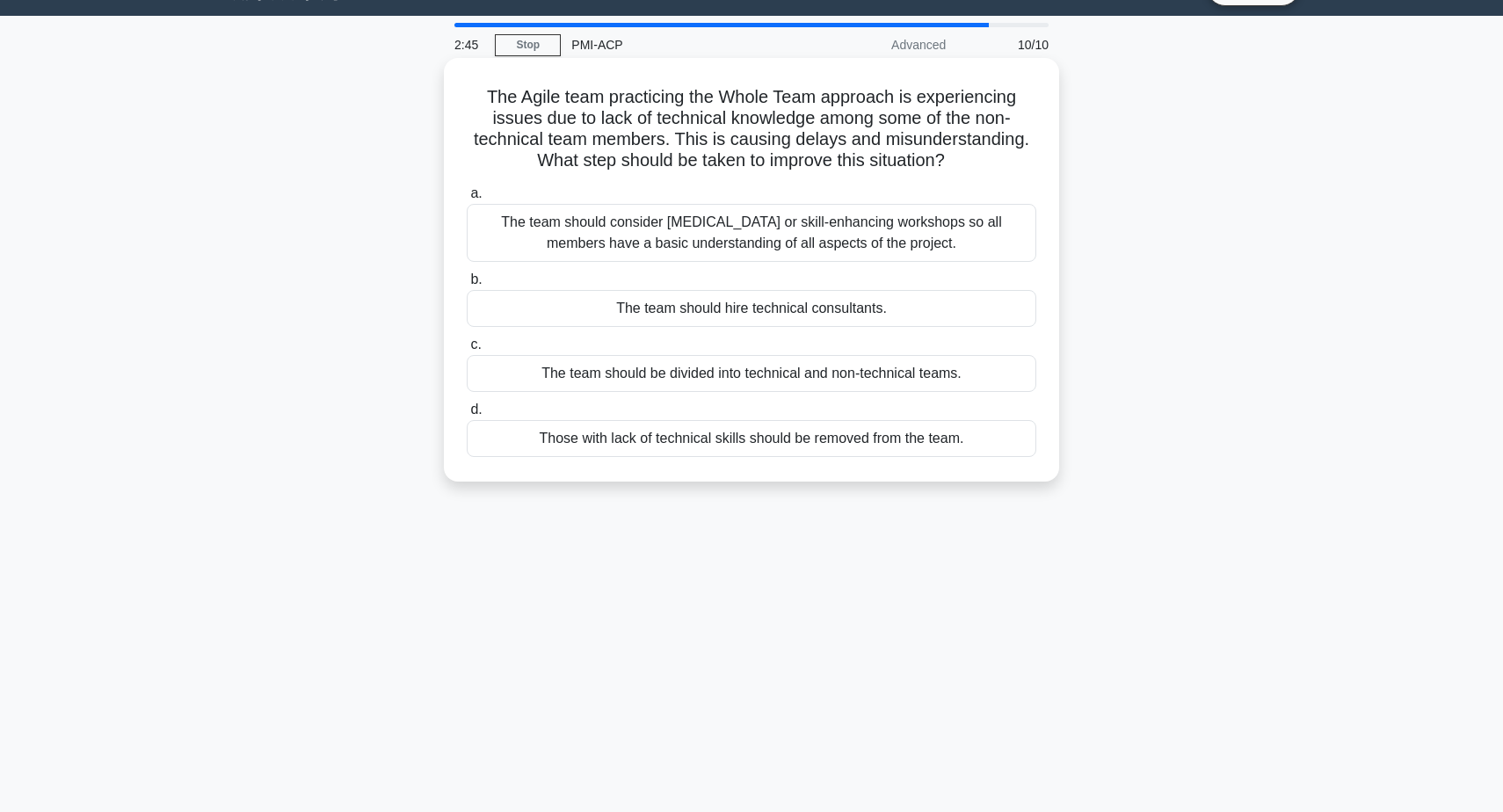
click at [876, 234] on div "The team should consider cross-training or skill-enhancing workshops so all mem…" at bounding box center [752, 232] width 569 height 58
click at [467, 200] on input "a. The team should consider cross-training or skill-enhancing workshops so all …" at bounding box center [467, 194] width 0 height 12
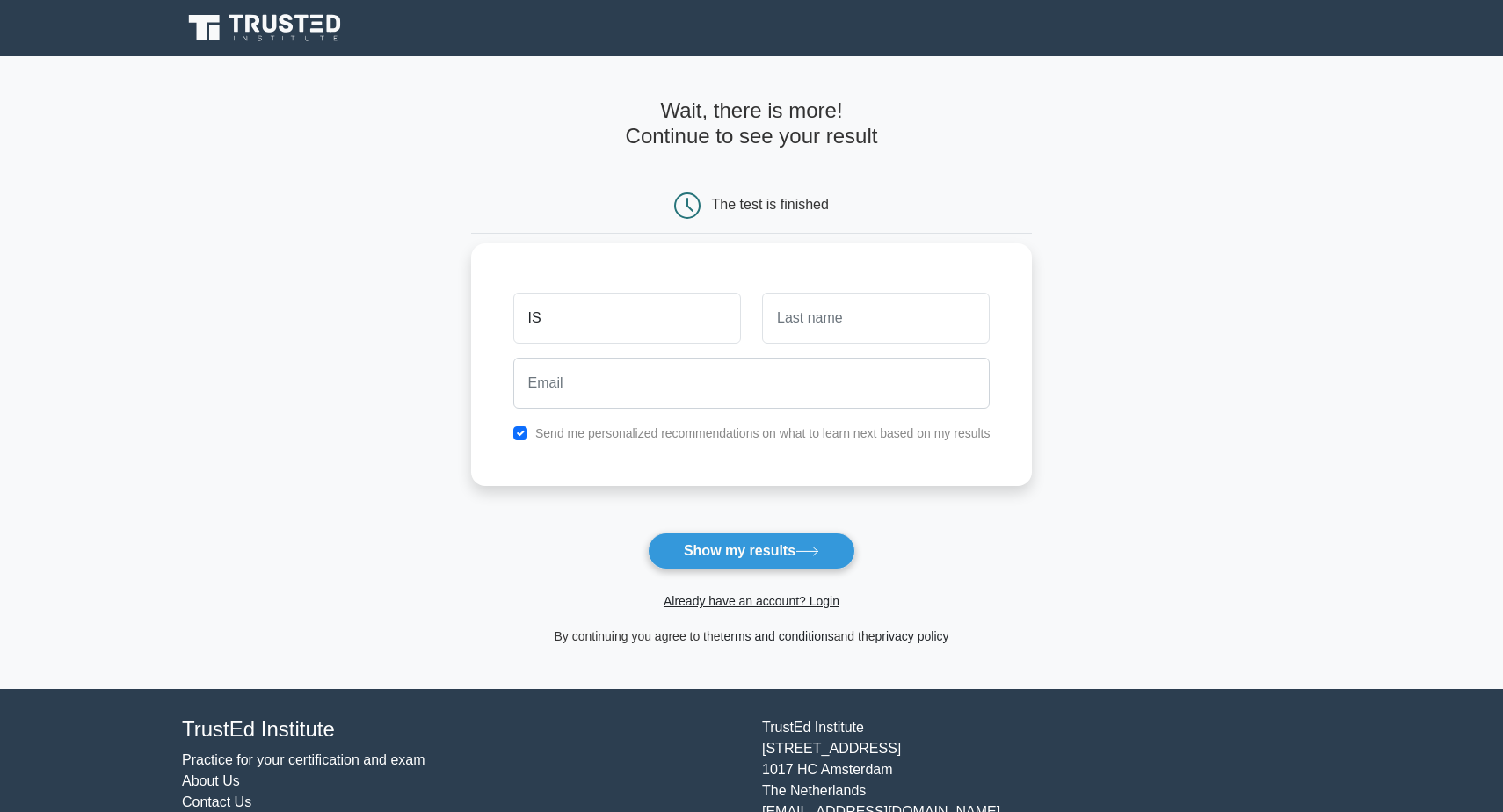
type input "I"
type input "[PERSON_NAME]"
click at [792, 322] on input "text" at bounding box center [876, 318] width 228 height 51
type input "Ribeiro"
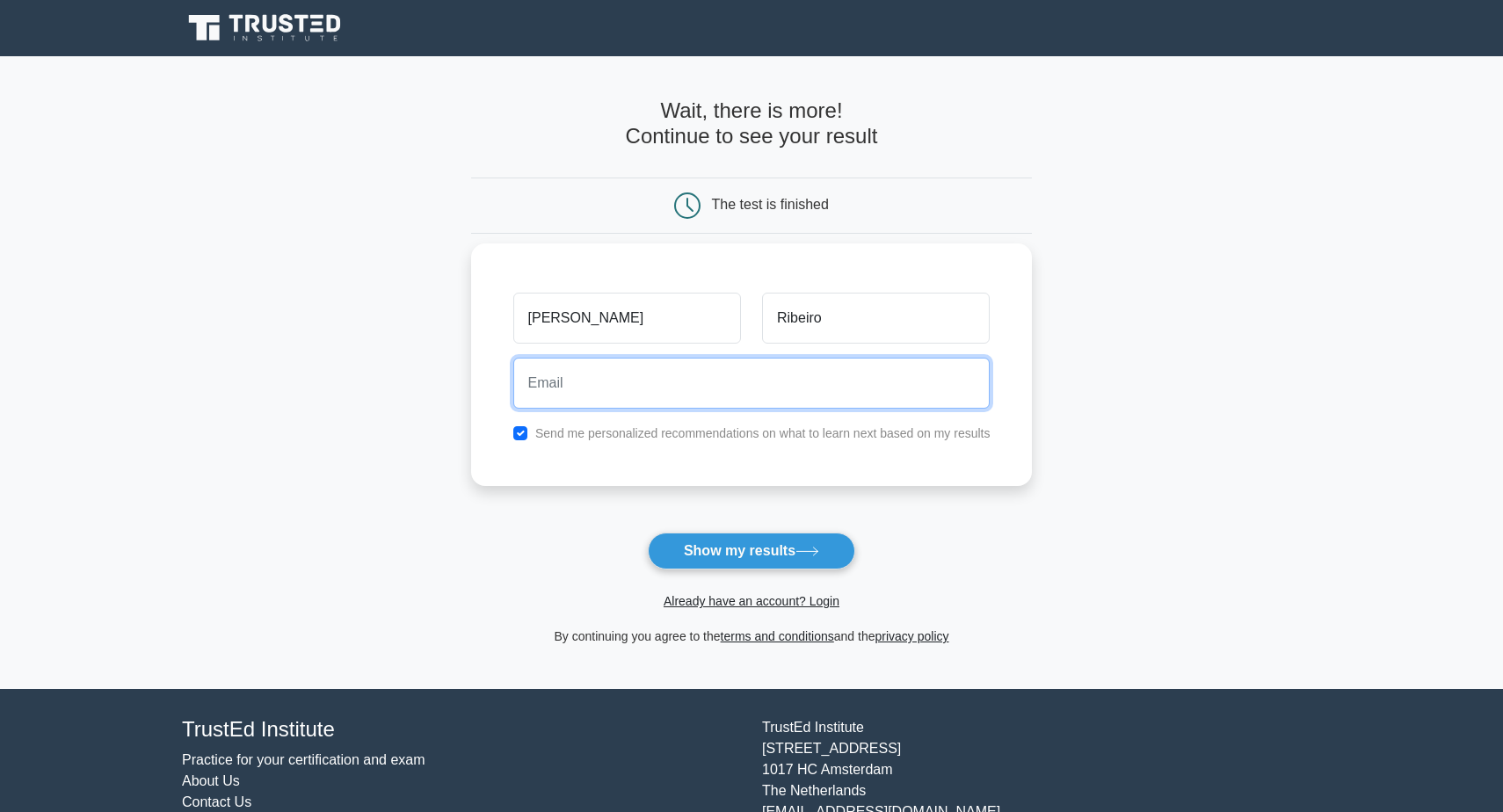
click at [690, 380] on input "email" at bounding box center [752, 383] width 478 height 51
type input "isabelle.rso@gmail.com"
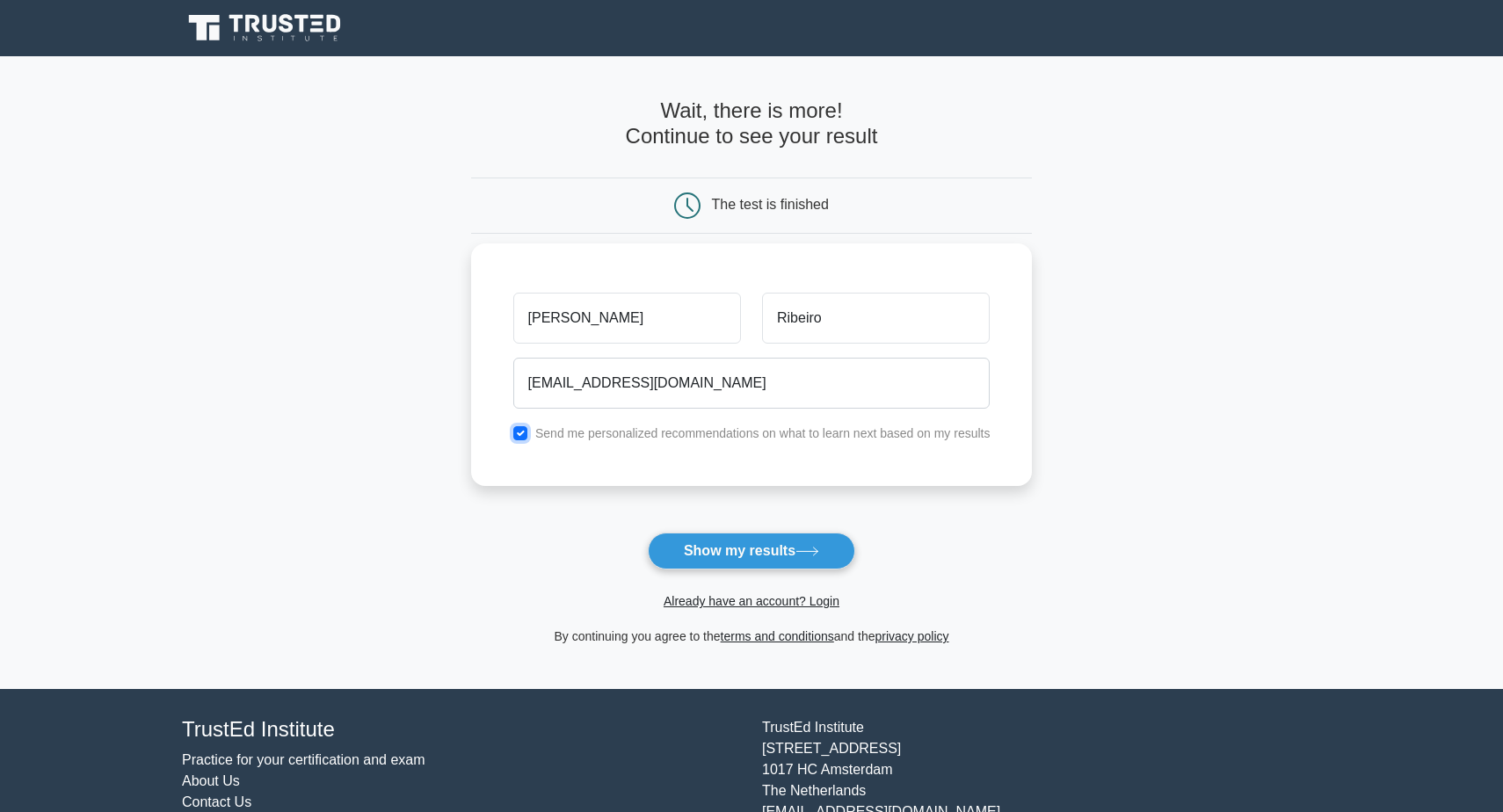
click at [524, 429] on input "checkbox" at bounding box center [521, 433] width 14 height 14
checkbox input "false"
click at [741, 550] on button "Show my results" at bounding box center [752, 551] width 207 height 37
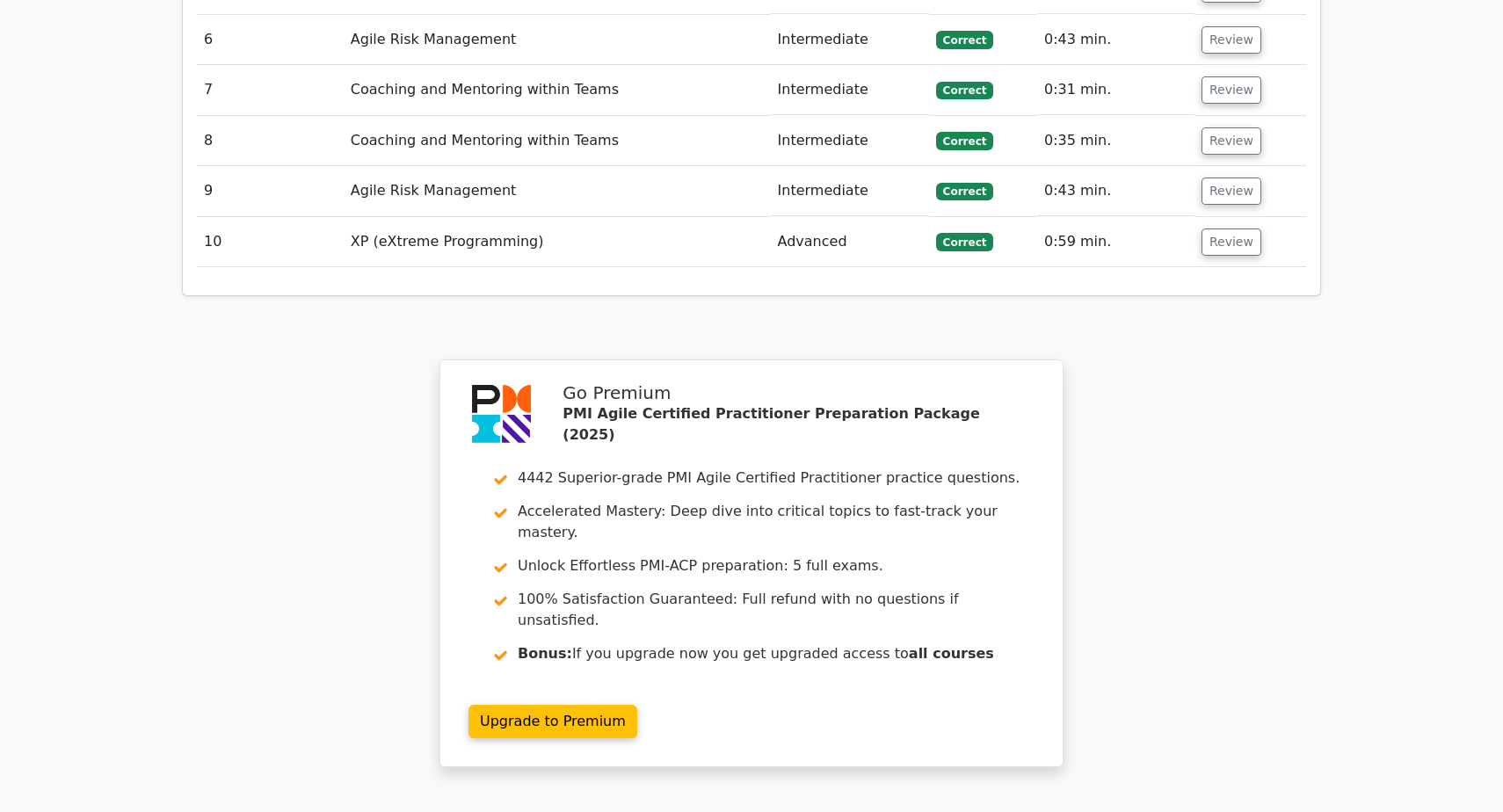
scroll to position [2758, 0]
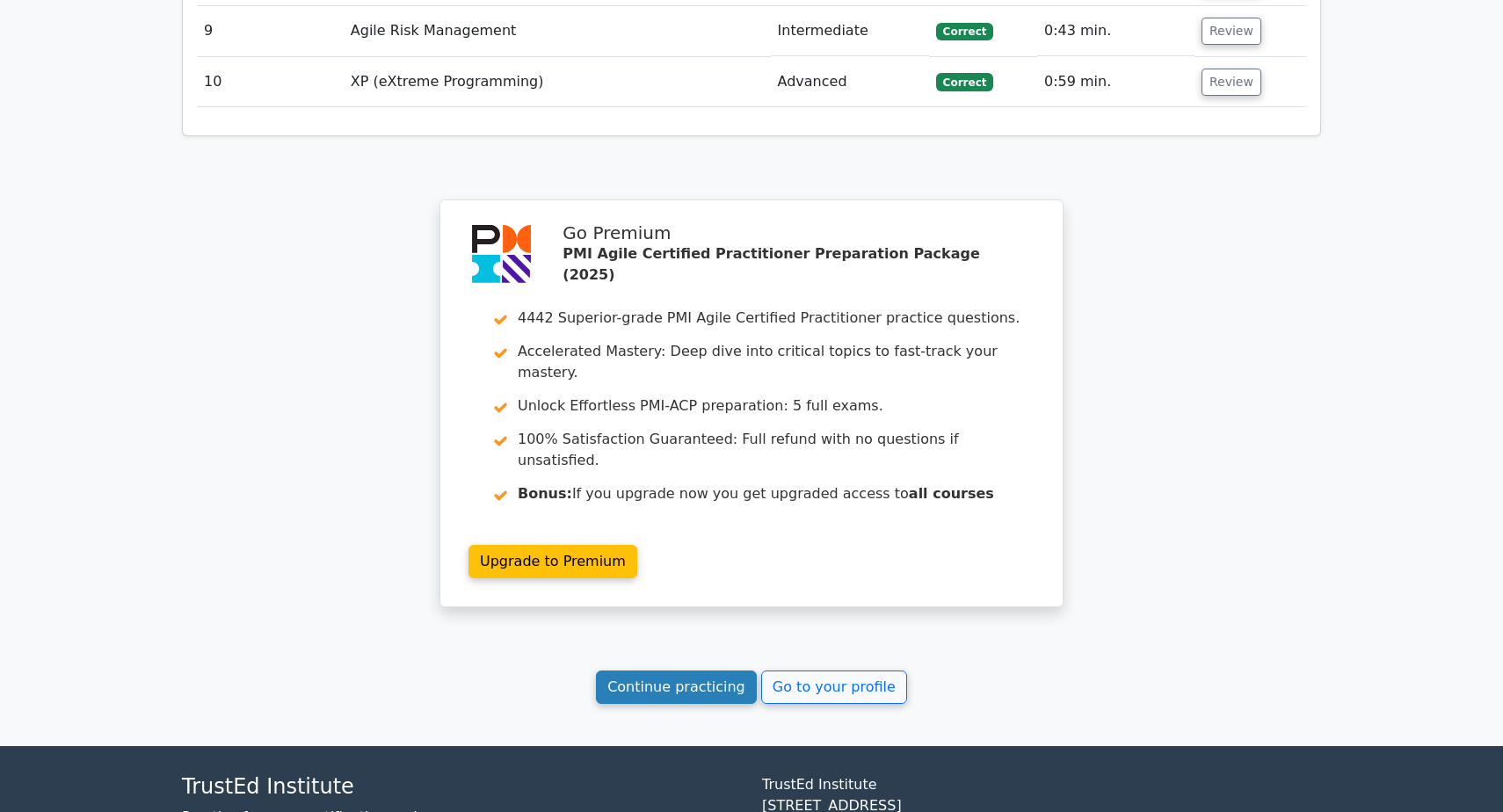
click at [688, 671] on link "Continue practicing" at bounding box center [676, 688] width 160 height 33
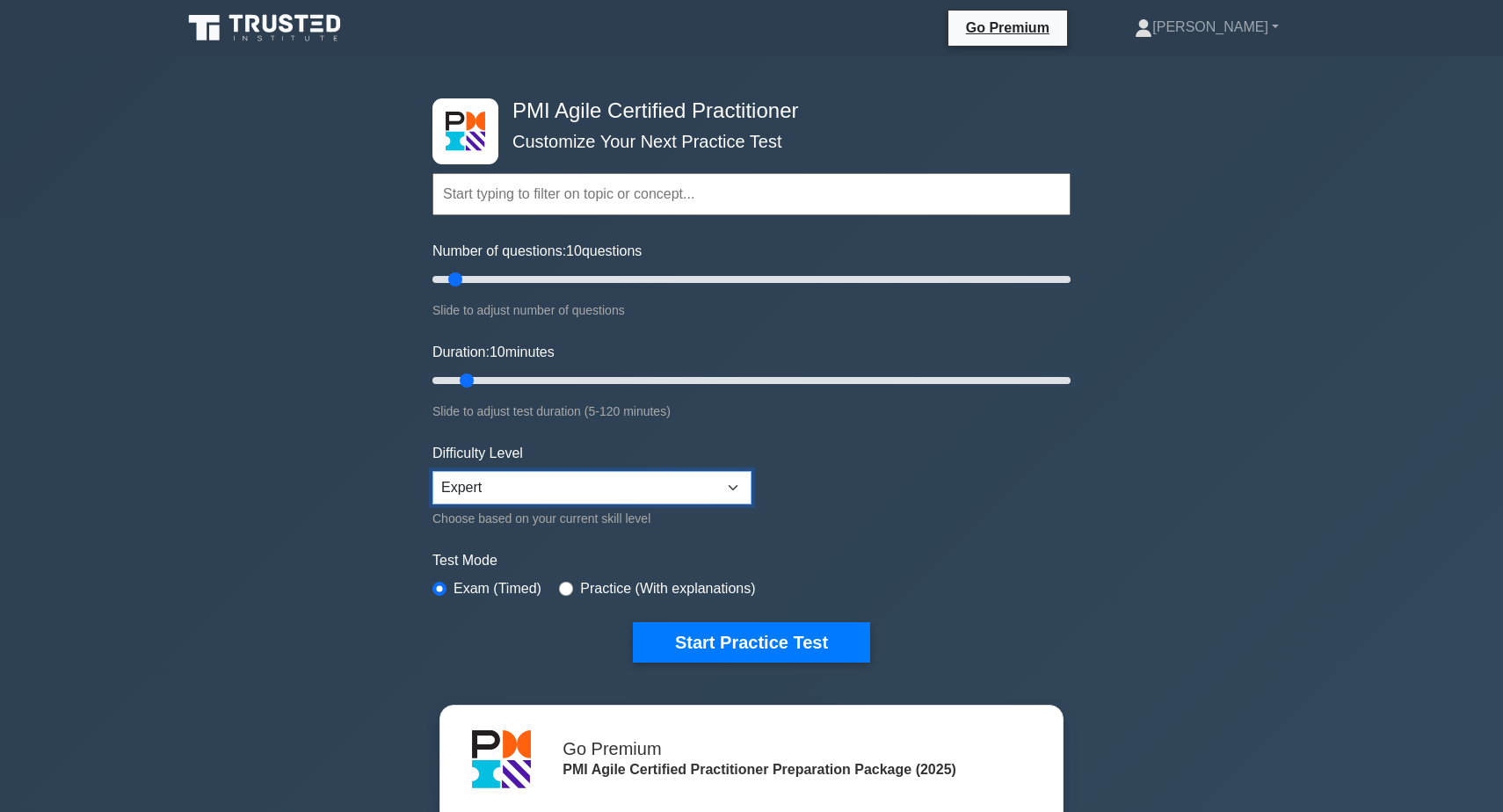
click at [685, 477] on select "Beginner Intermediate Expert" at bounding box center [592, 488] width 319 height 33
drag, startPoint x: 468, startPoint y: 379, endPoint x: 480, endPoint y: 379, distance: 12.0
type input "15"
click at [480, 379] on input "Duration: 15 minutes" at bounding box center [752, 381] width 638 height 22
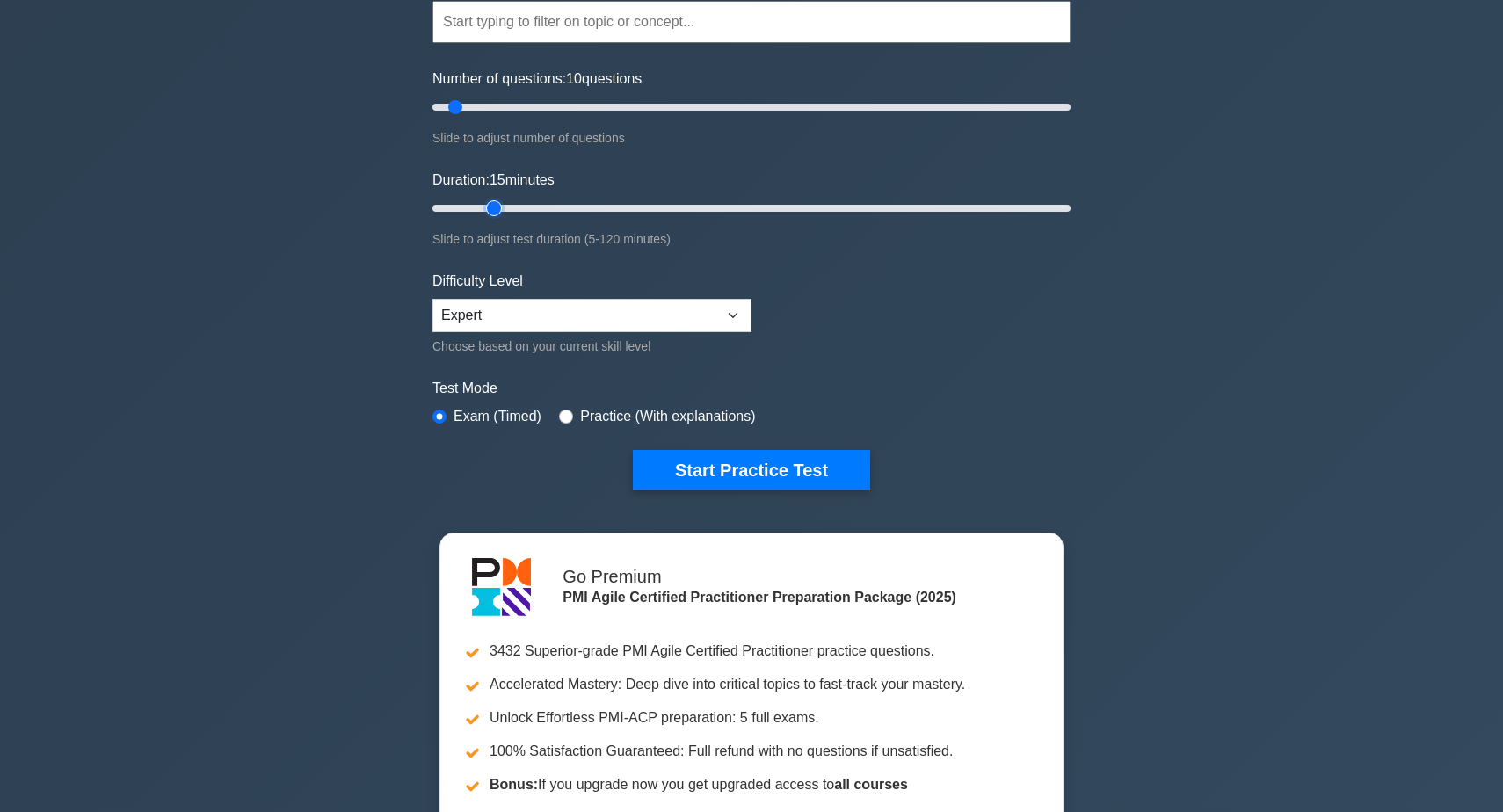
scroll to position [203, 0]
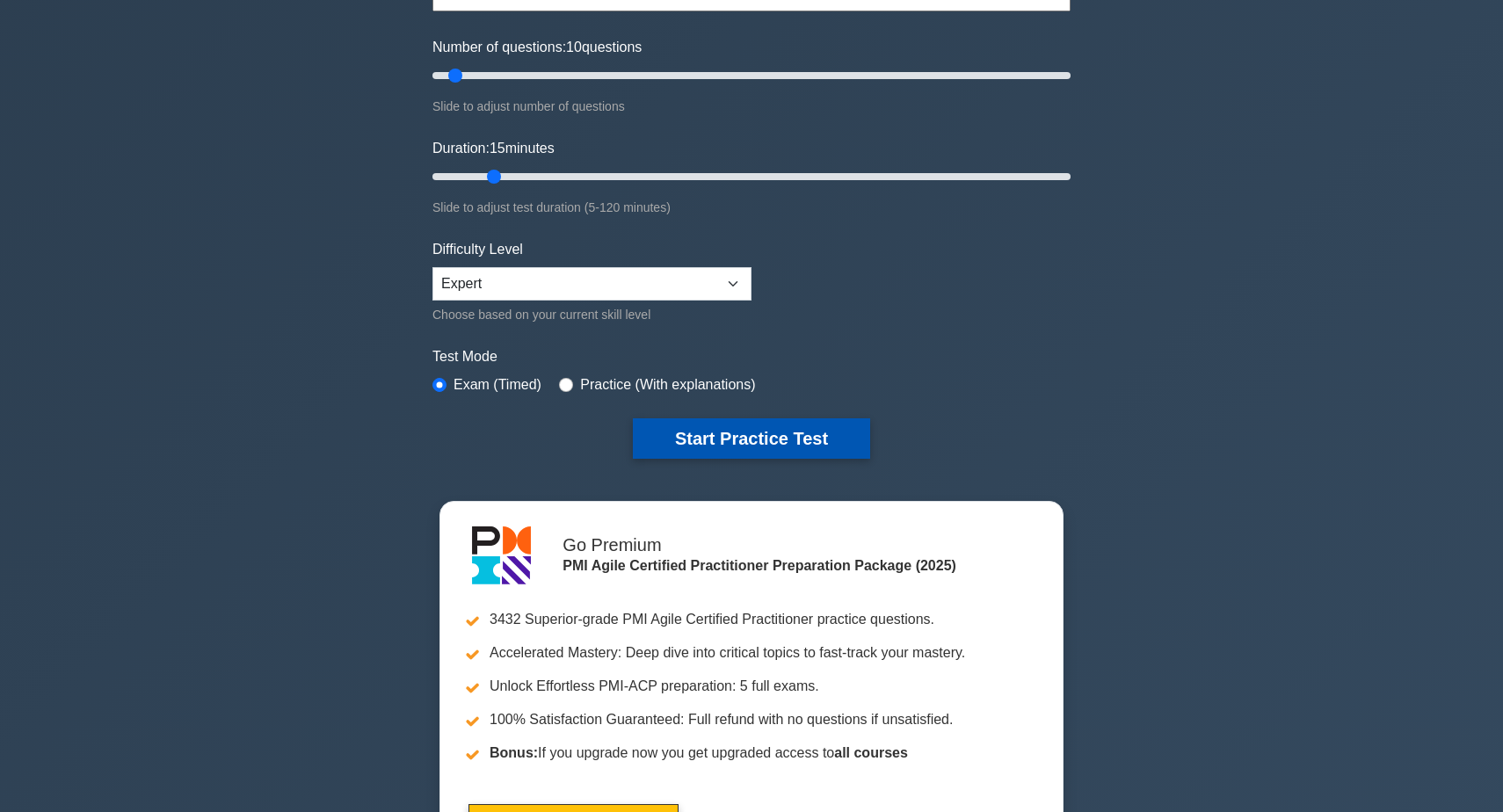
click at [710, 436] on button "Start Practice Test" at bounding box center [752, 438] width 238 height 40
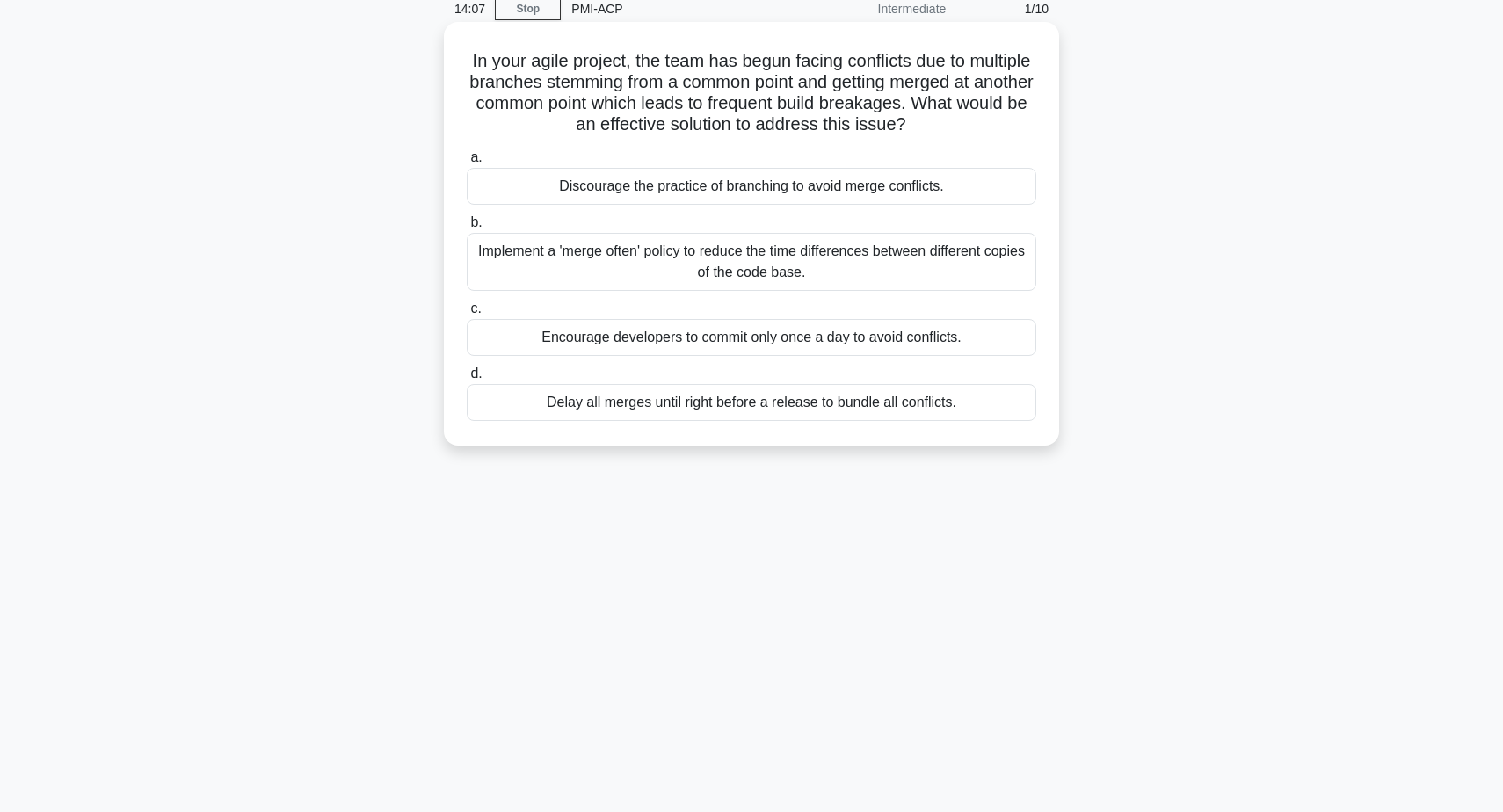
scroll to position [39, 0]
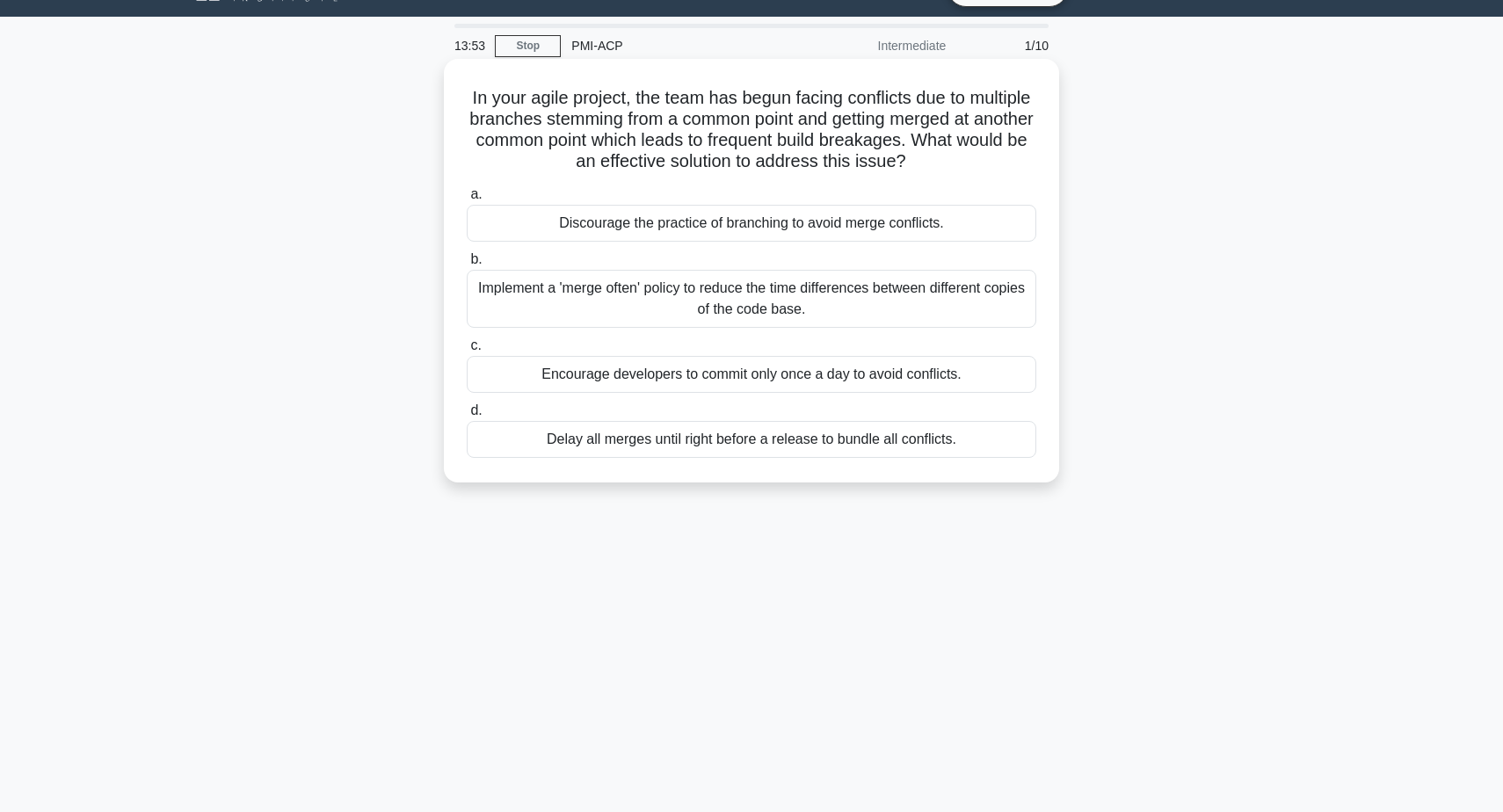
click at [757, 304] on div "Implement a 'merge often' policy to reduce the time differences between differe…" at bounding box center [752, 298] width 569 height 58
click at [467, 265] on input "b. Implement a 'merge often' policy to reduce the time differences between diff…" at bounding box center [467, 260] width 0 height 12
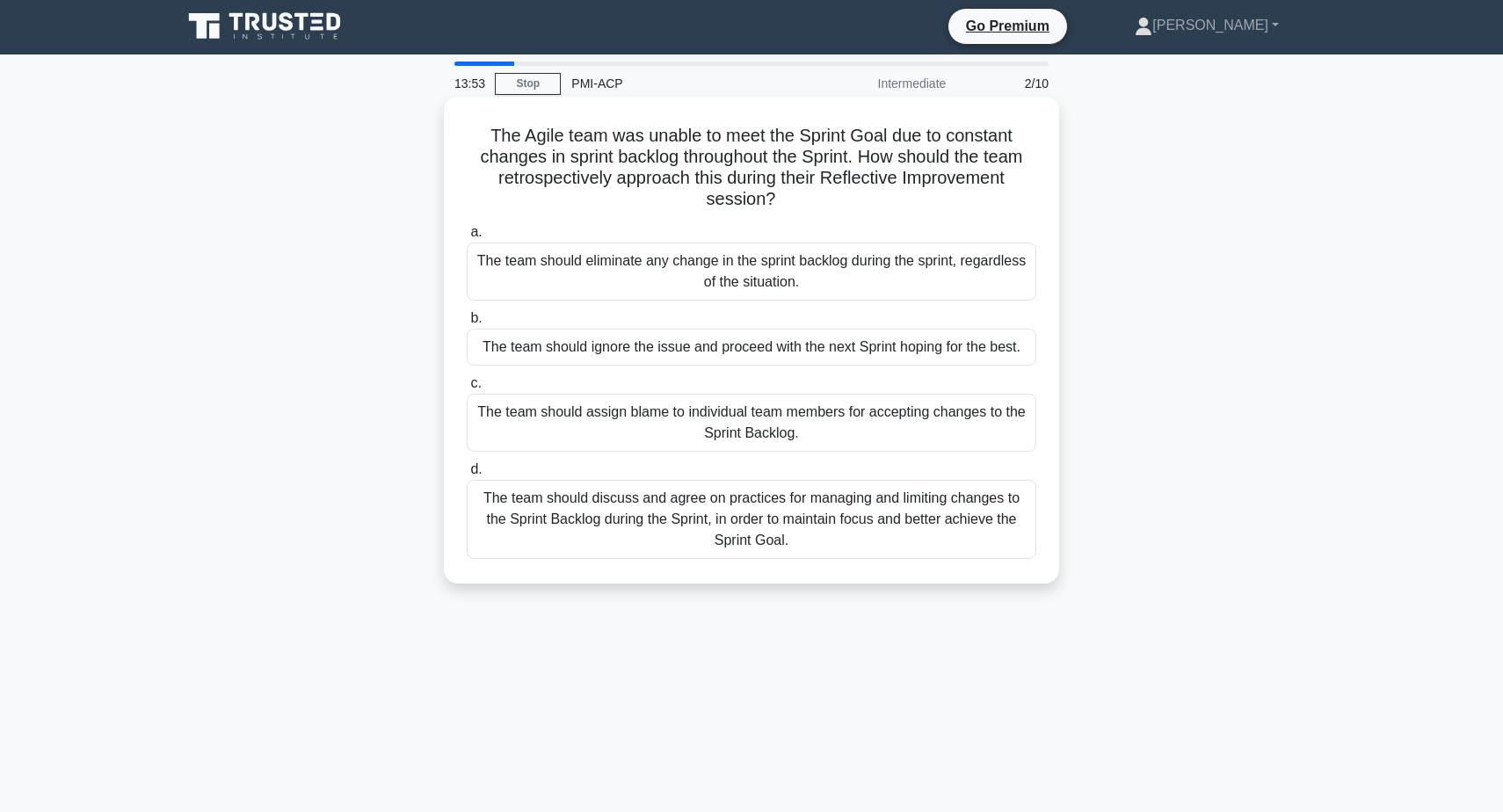
scroll to position [0, 0]
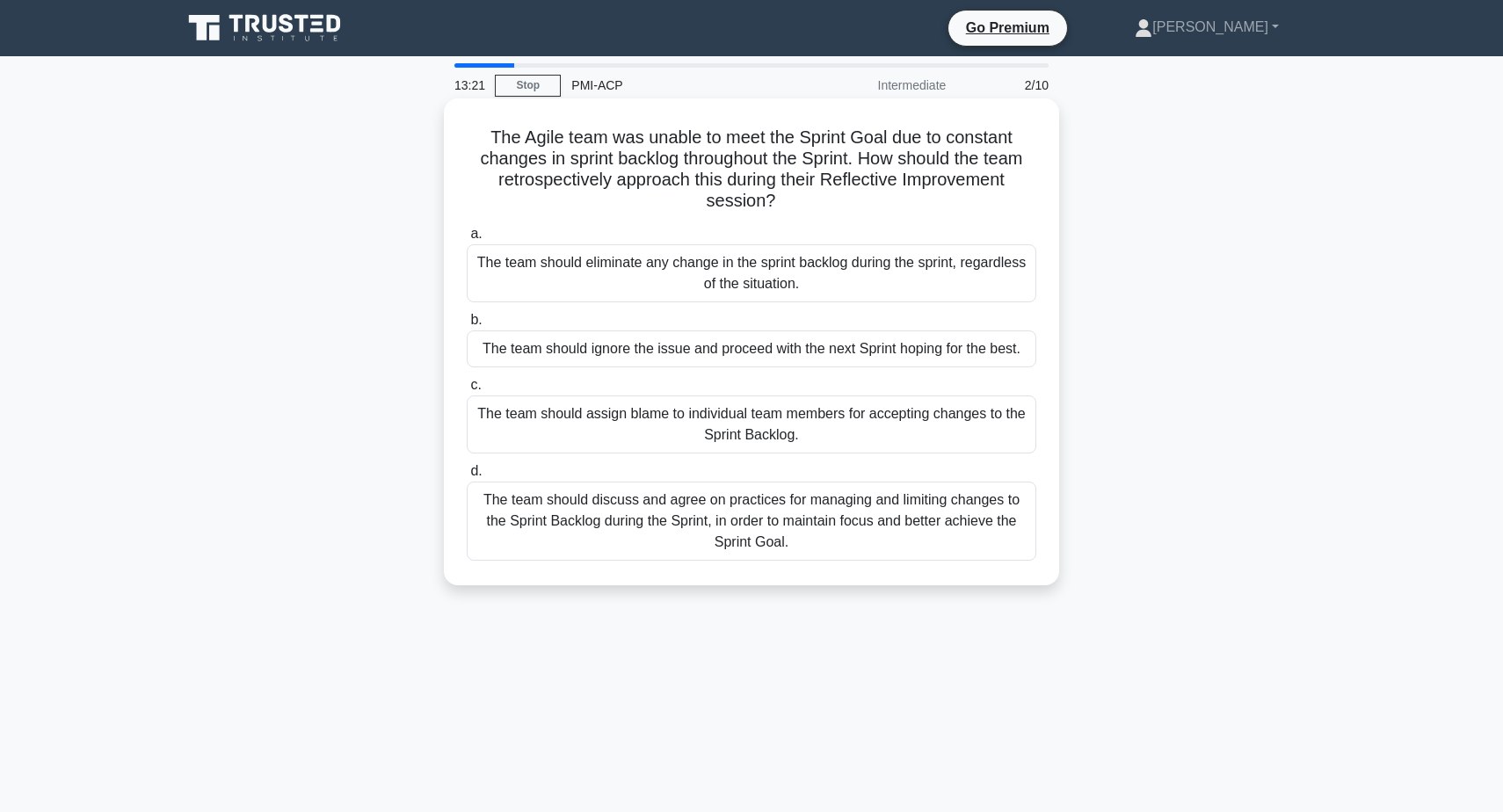
click at [781, 519] on div "The team should discuss and agree on practices for managing and limiting change…" at bounding box center [752, 520] width 569 height 79
click at [467, 477] on input "d. The team should discuss and agree on practices for managing and limiting cha…" at bounding box center [467, 472] width 0 height 12
